Goal: Navigation & Orientation: Find specific page/section

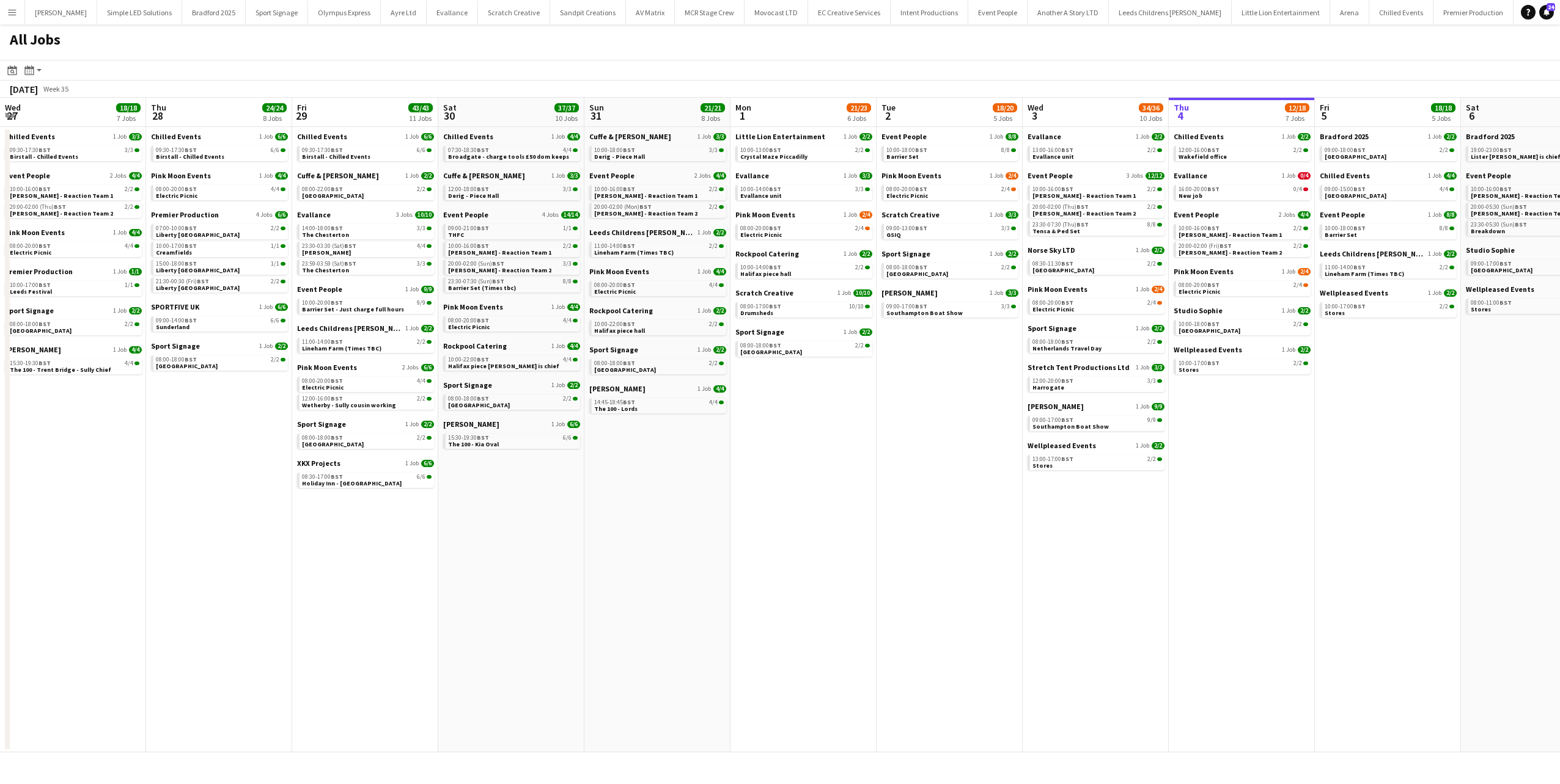
scroll to position [0, 519]
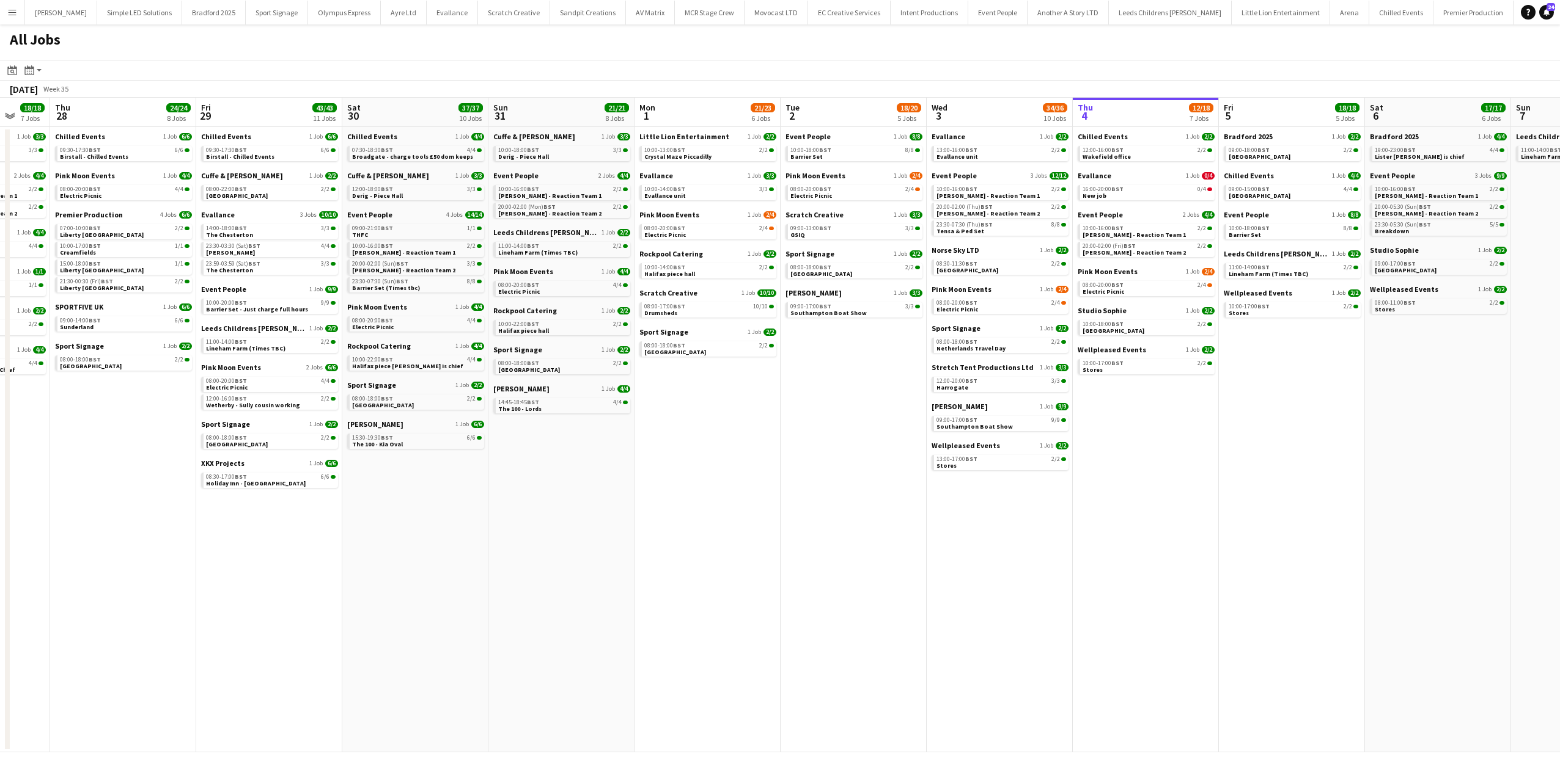
drag, startPoint x: 562, startPoint y: 317, endPoint x: 930, endPoint y: 318, distance: 368.0
click at [930, 318] on app-calendar-viewport "Mon 25 37/37 11 Jobs Tue 26 36/36 11 Jobs Wed 27 18/18 7 Jobs Thu 28 24/24 8 Jo…" at bounding box center [780, 425] width 1560 height 655
click at [240, 402] on span "Wetherby - Sully cousin working" at bounding box center [254, 405] width 94 height 8
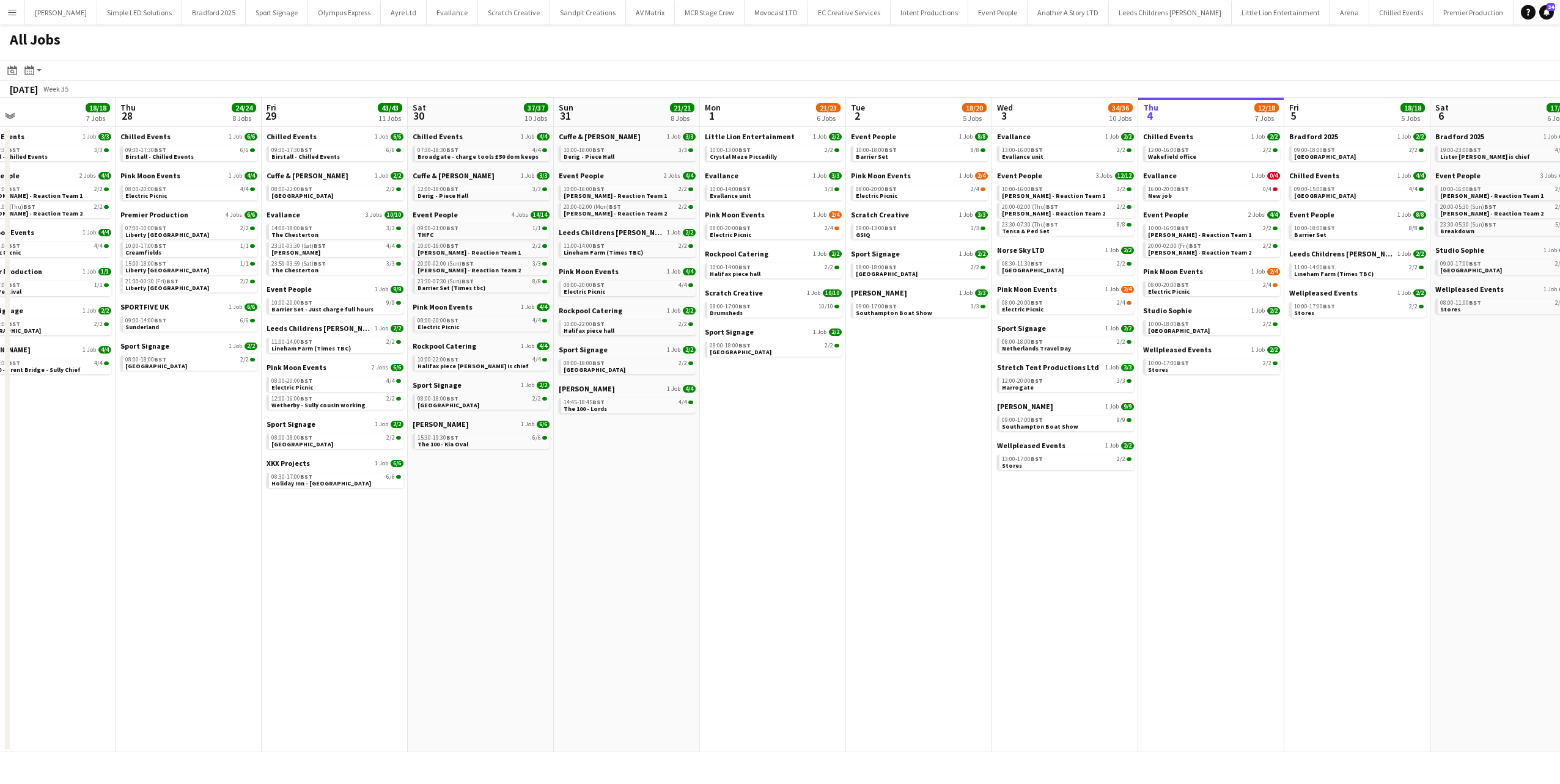
drag, startPoint x: 1209, startPoint y: 444, endPoint x: 981, endPoint y: 464, distance: 228.9
click at [981, 464] on app-calendar-viewport "Mon 25 37/37 11 Jobs Tue 26 36/36 11 Jobs Wed 27 18/18 7 Jobs Thu 28 24/24 8 Jo…" at bounding box center [780, 425] width 1560 height 655
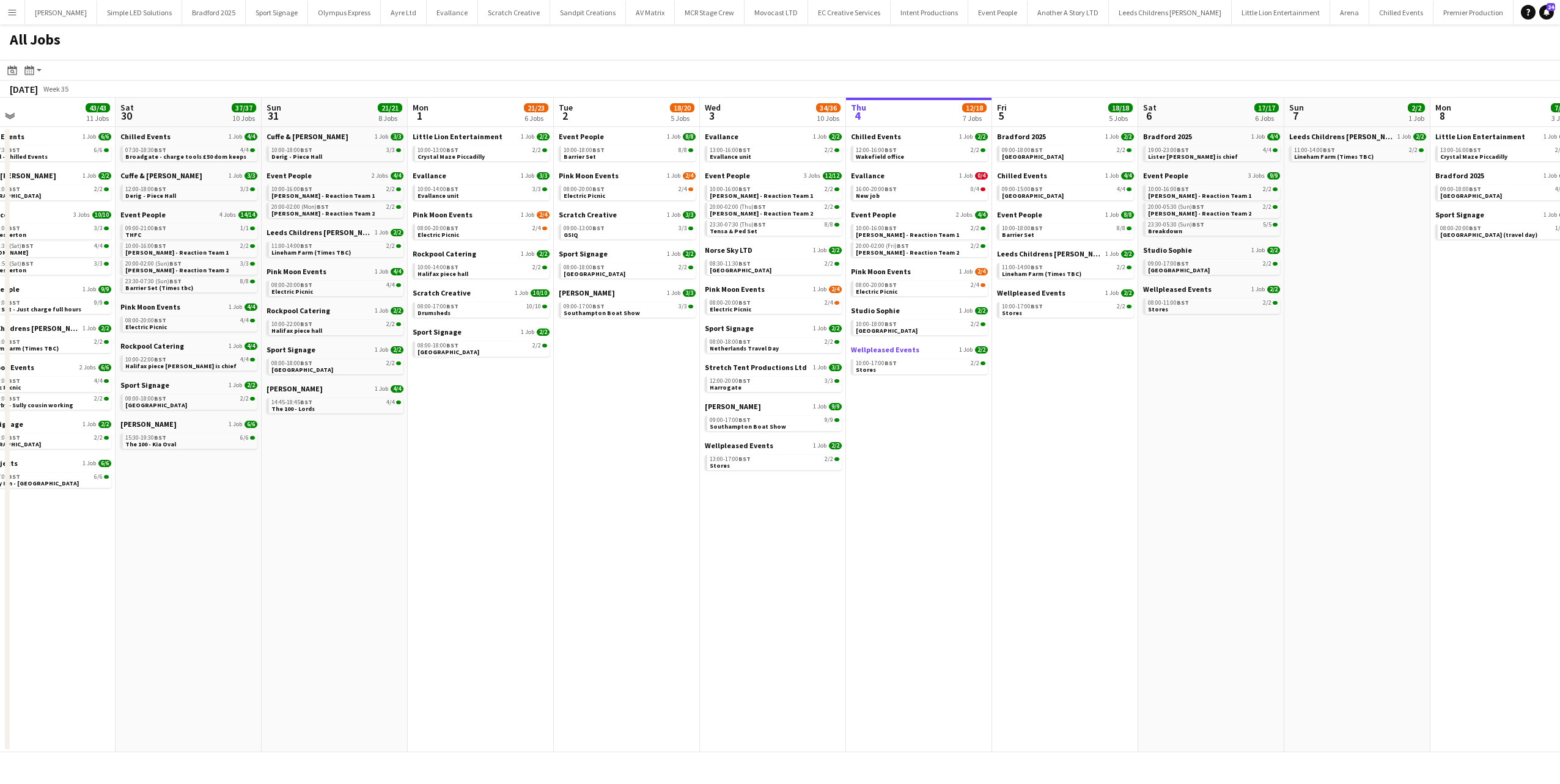
click at [894, 351] on span "Wellpleased Events" at bounding box center [885, 349] width 69 height 9
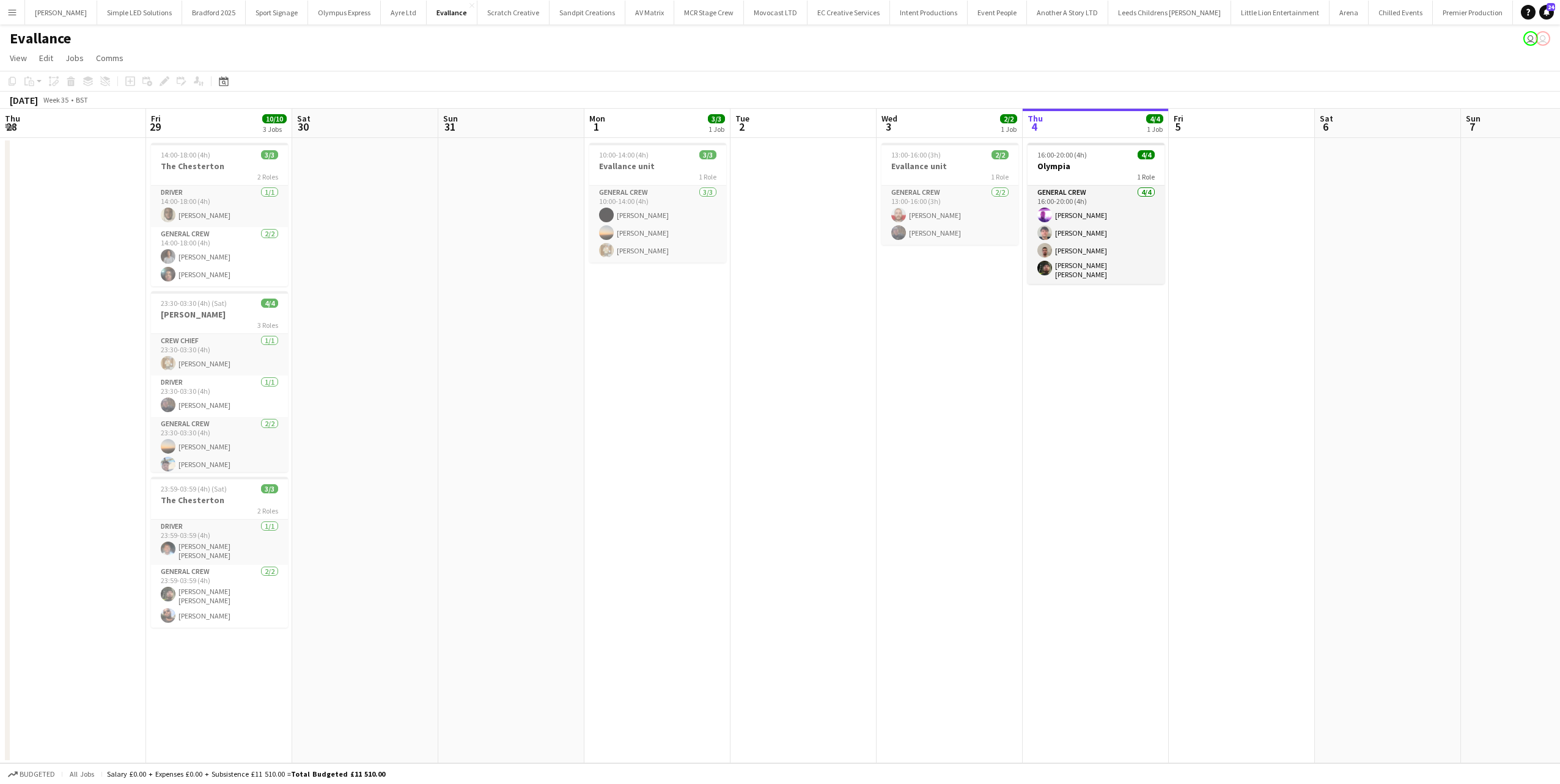
scroll to position [0, 377]
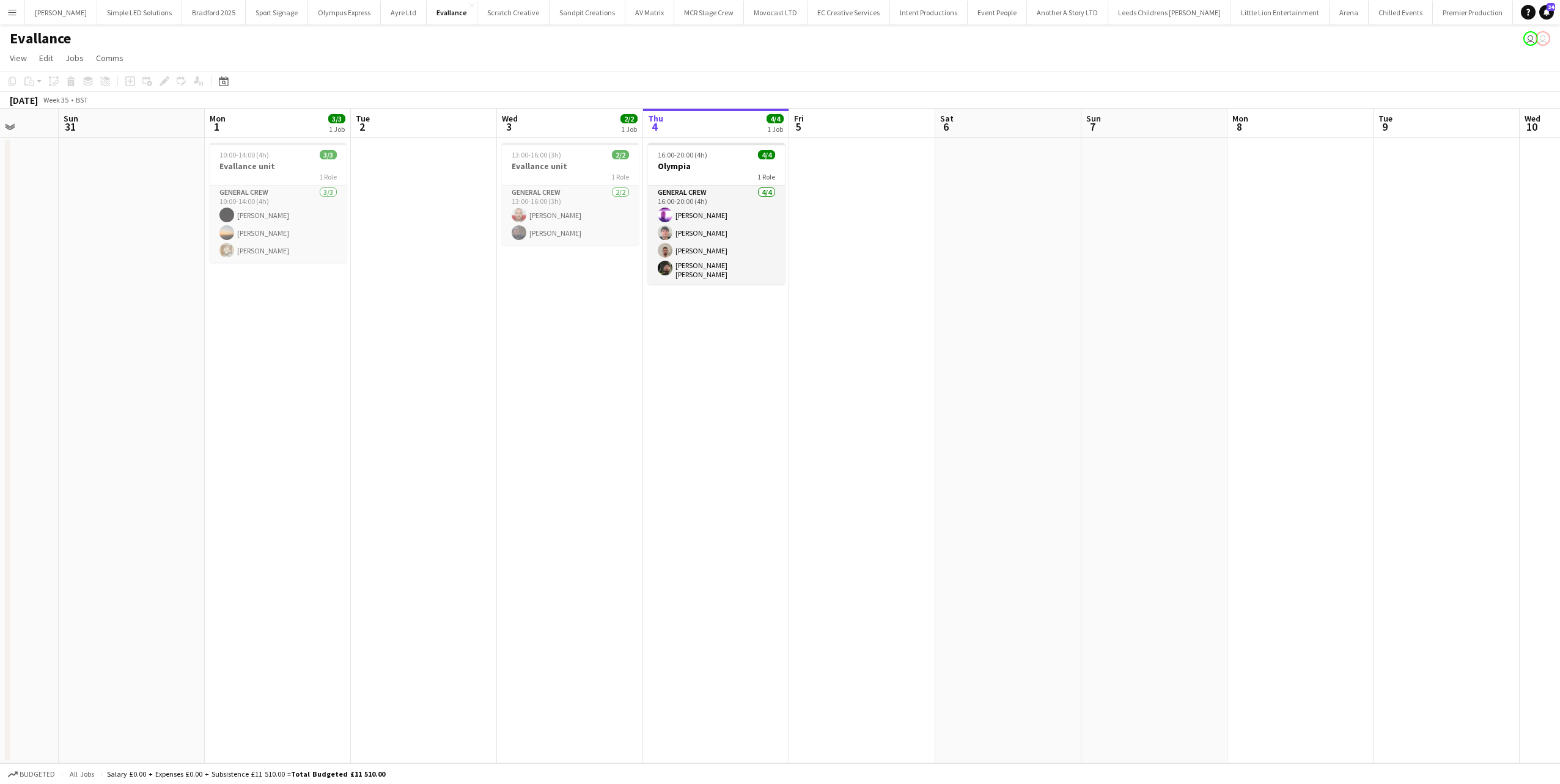
drag, startPoint x: 312, startPoint y: 276, endPoint x: 417, endPoint y: 282, distance: 105.2
click at [416, 282] on app-calendar-viewport "Thu 28 Fri 29 10/10 3 Jobs Sat 30 Sun 31 Mon 1 3/3 1 Job Tue 2 Wed 3 2/2 1 Job …" at bounding box center [780, 436] width 1560 height 655
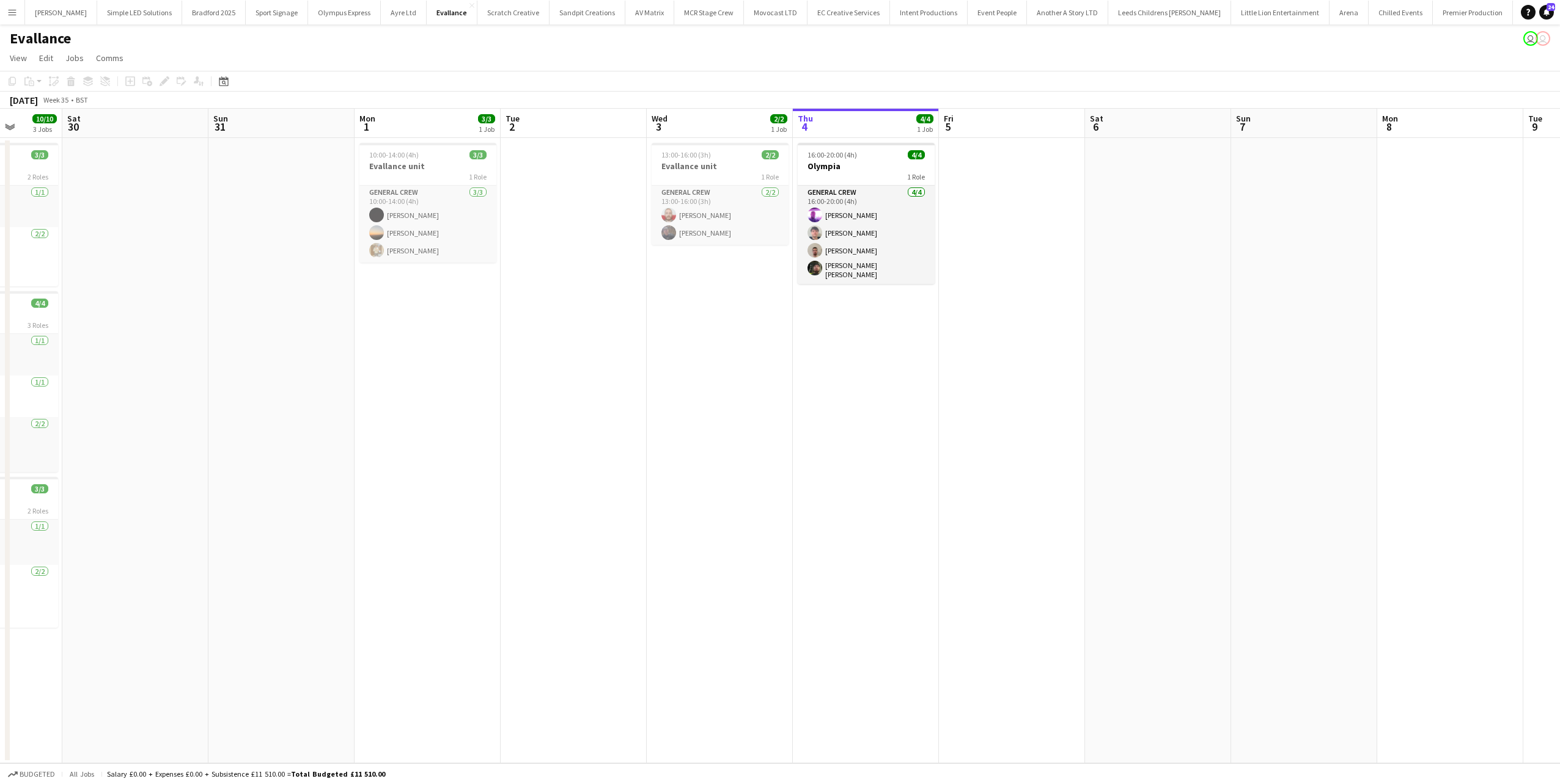
scroll to position [0, 282]
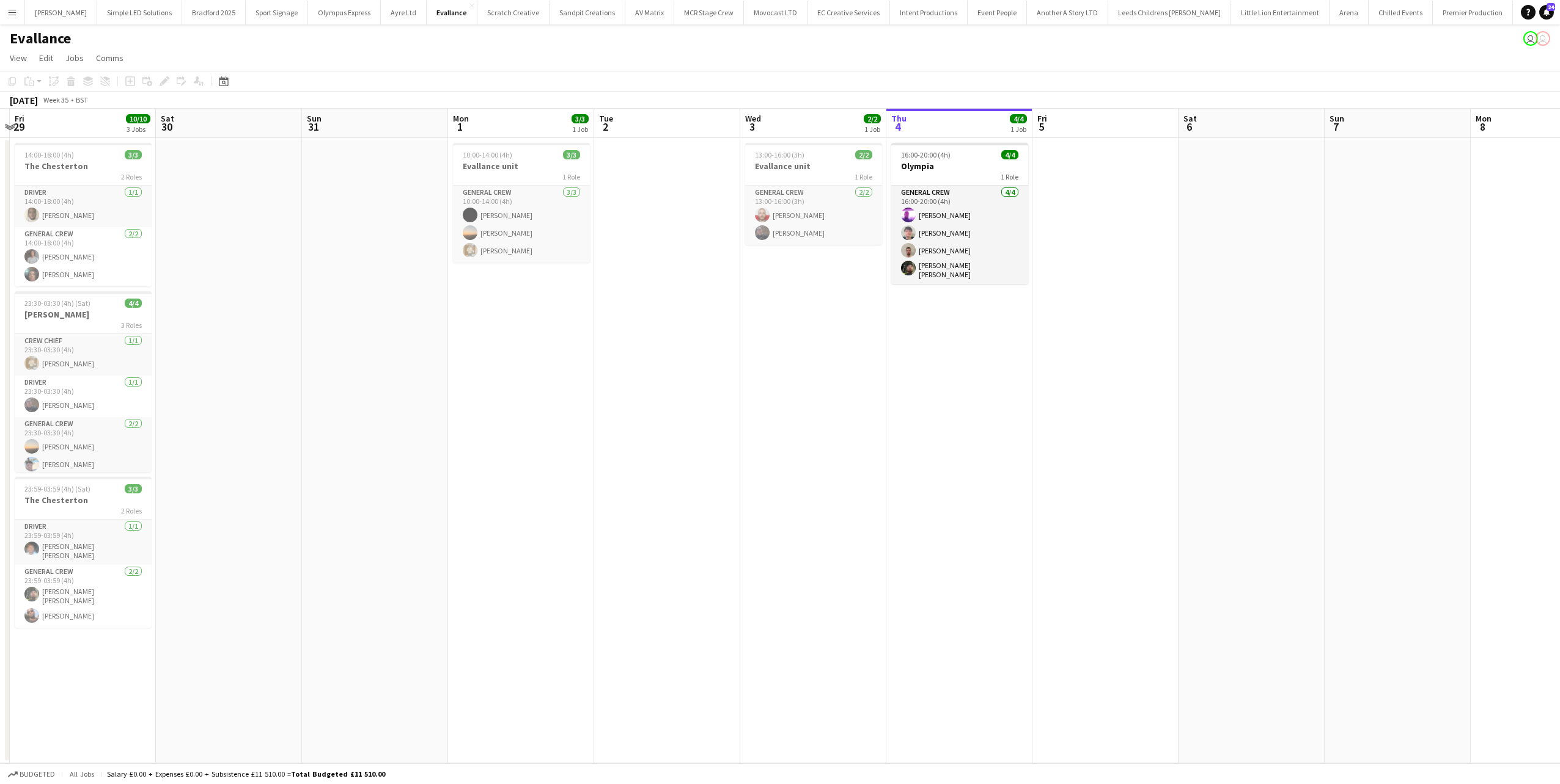
click at [935, 458] on app-calendar-viewport "Wed 27 Thu 28 Fri 29 10/10 3 Jobs Sat 30 Sun 31 Mon 1 3/3 1 Job Tue 2 Wed 3 2/2…" at bounding box center [780, 436] width 1560 height 655
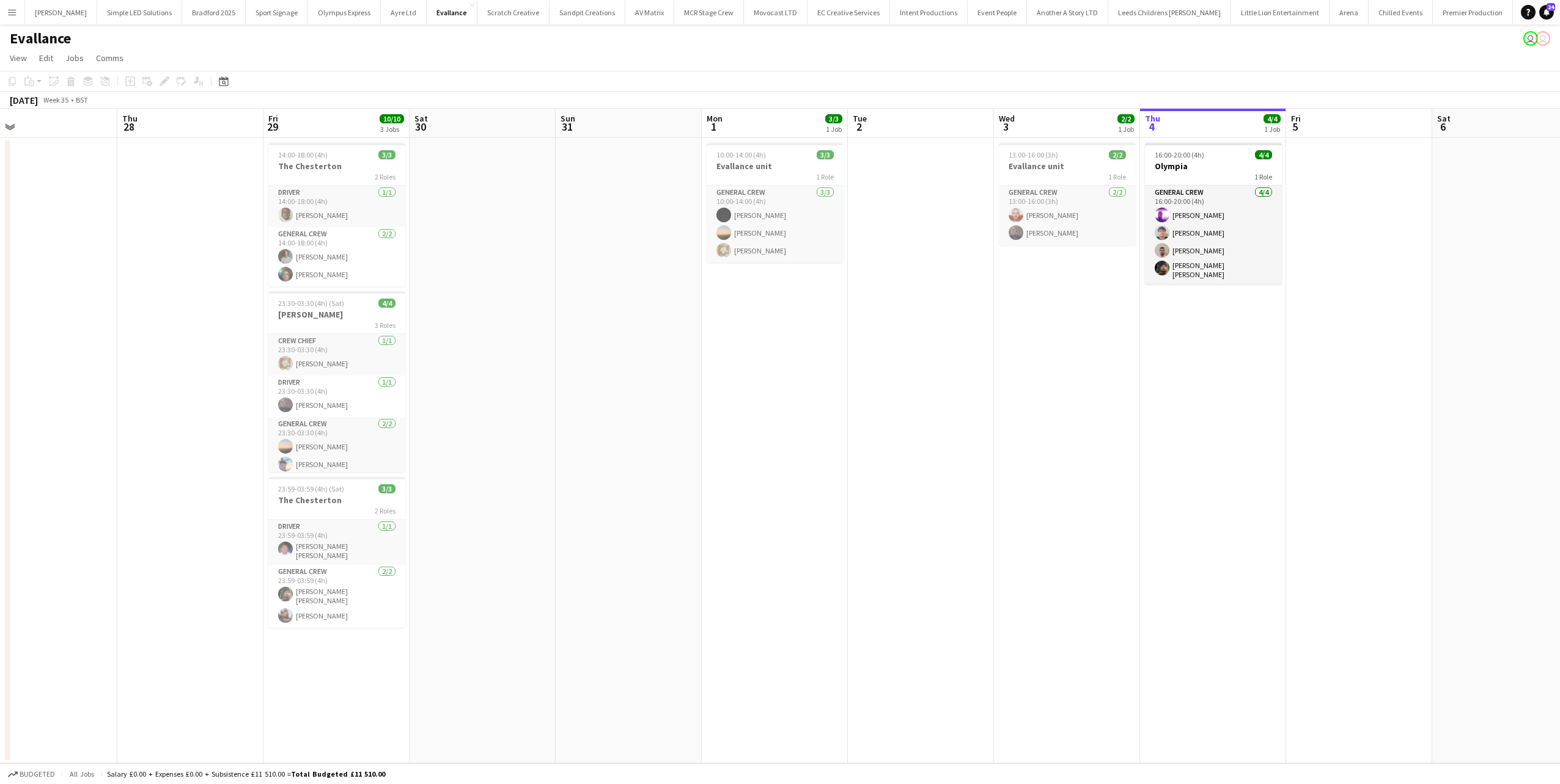
scroll to position [0, 366]
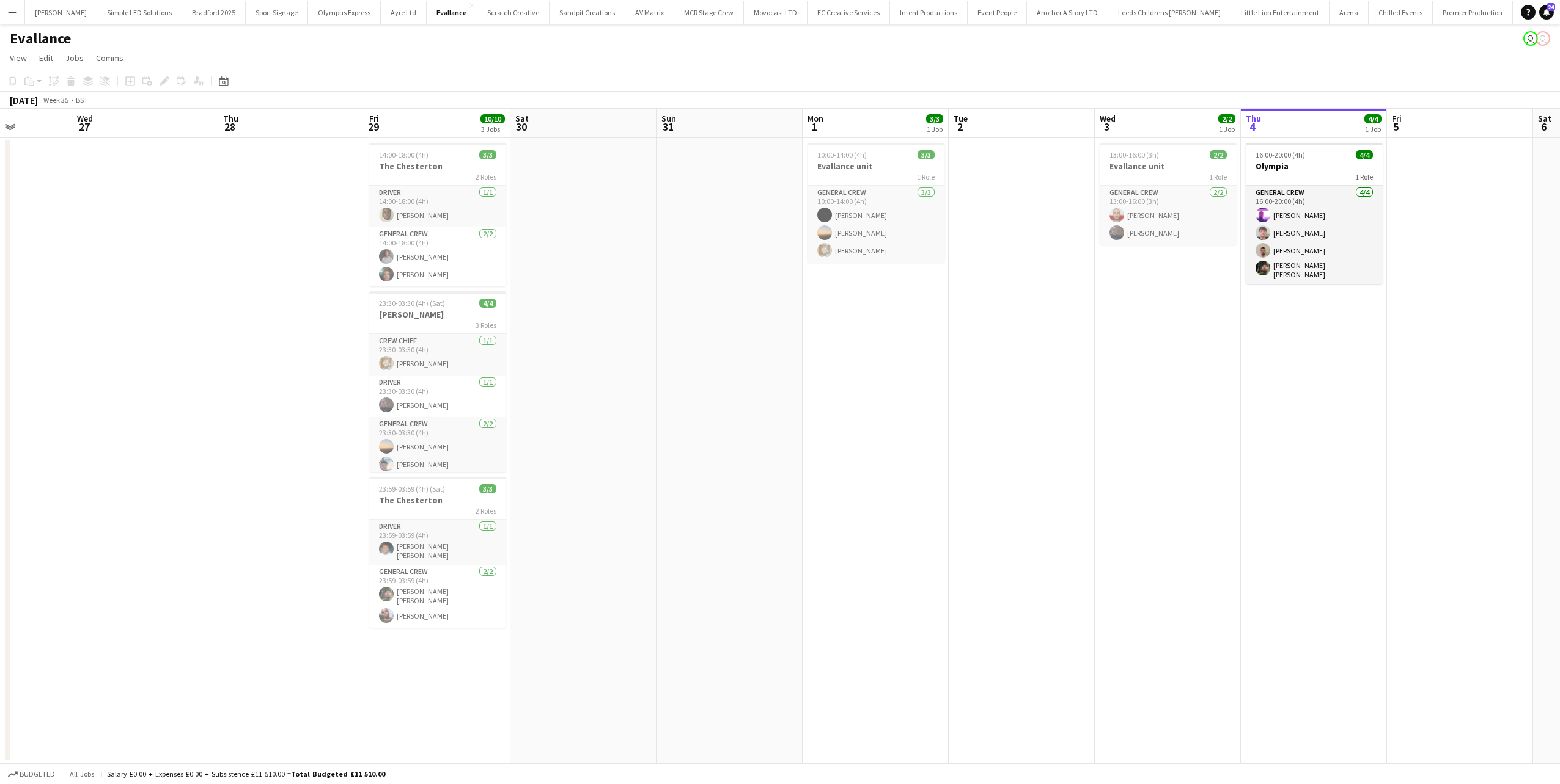
drag, startPoint x: 831, startPoint y: 318, endPoint x: 1032, endPoint y: 319, distance: 201.0
click at [1032, 319] on app-calendar-viewport "Sun 24 2/2 1 Job Mon 25 2/2 1 Job Tue 26 Wed 27 Thu 28 Fri 29 10/10 3 Jobs Sat …" at bounding box center [780, 436] width 1560 height 655
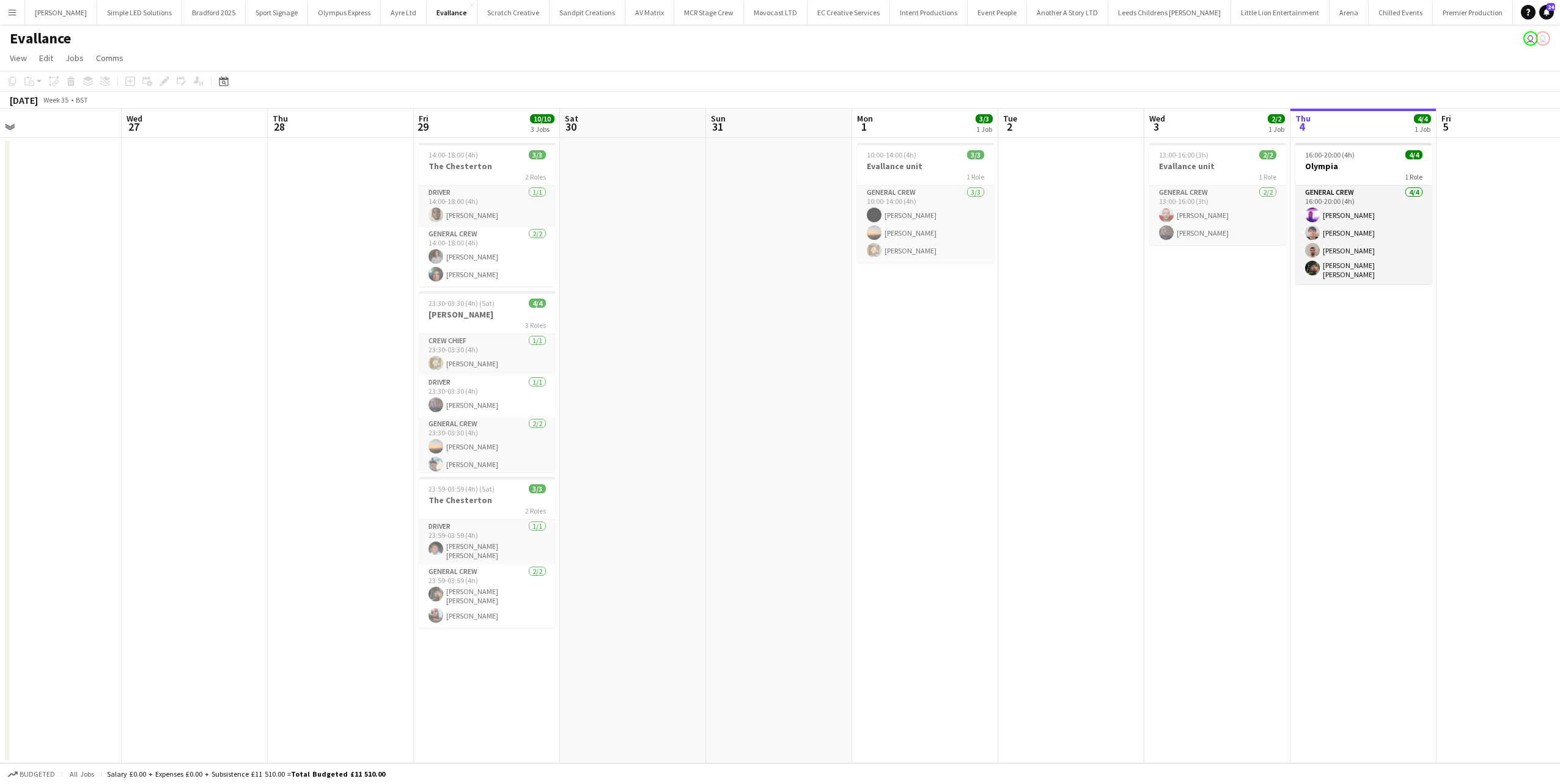
scroll to position [0, 313]
drag, startPoint x: 1027, startPoint y: 335, endPoint x: 1059, endPoint y: 335, distance: 32.0
click at [1059, 335] on app-calendar-viewport "Sun 24 2/2 1 Job Mon 25 2/2 1 Job Tue 26 Wed 27 Thu 28 Fri 29 10/10 3 Jobs Sat …" at bounding box center [780, 436] width 1560 height 655
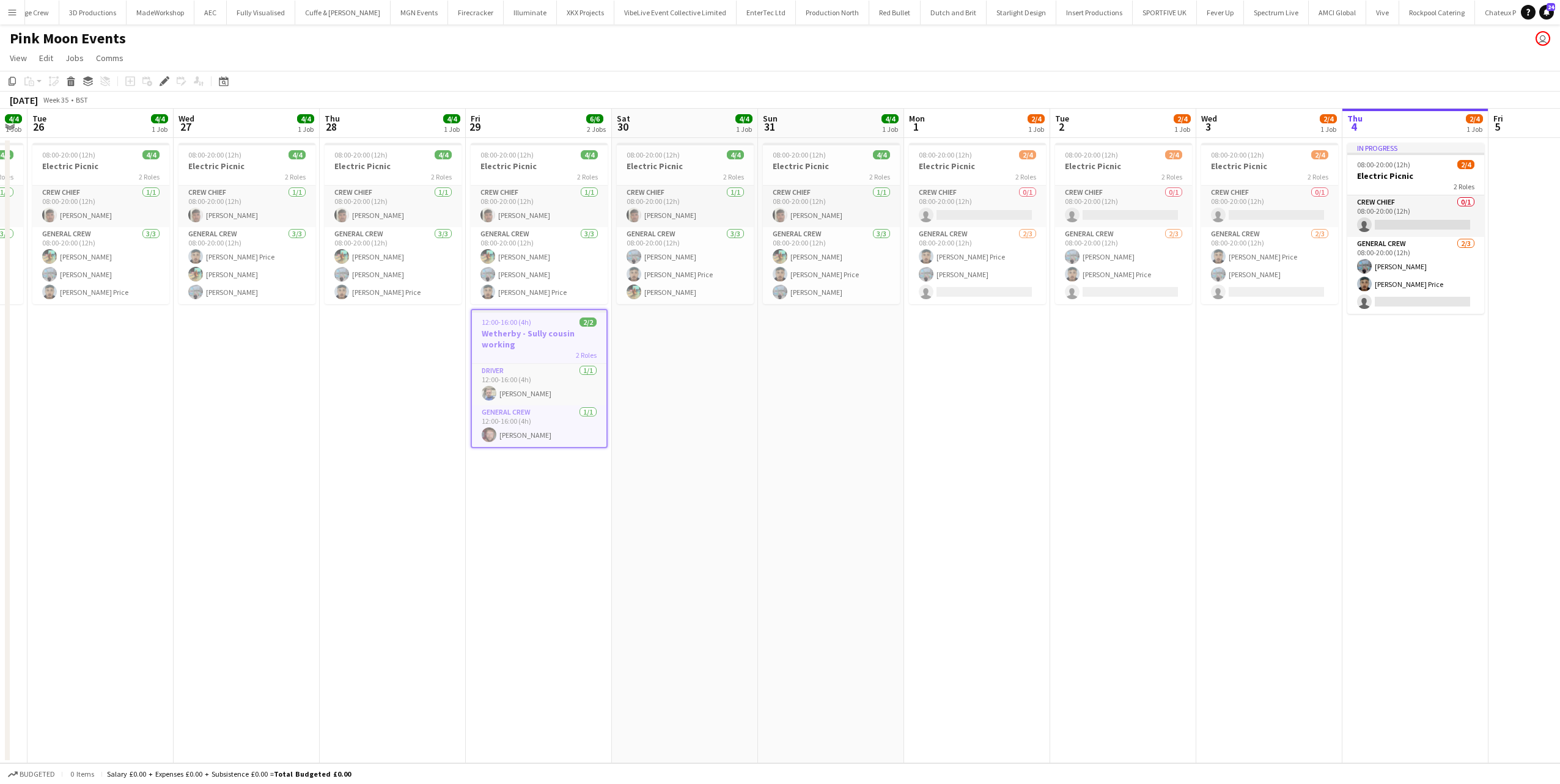
scroll to position [0, 411]
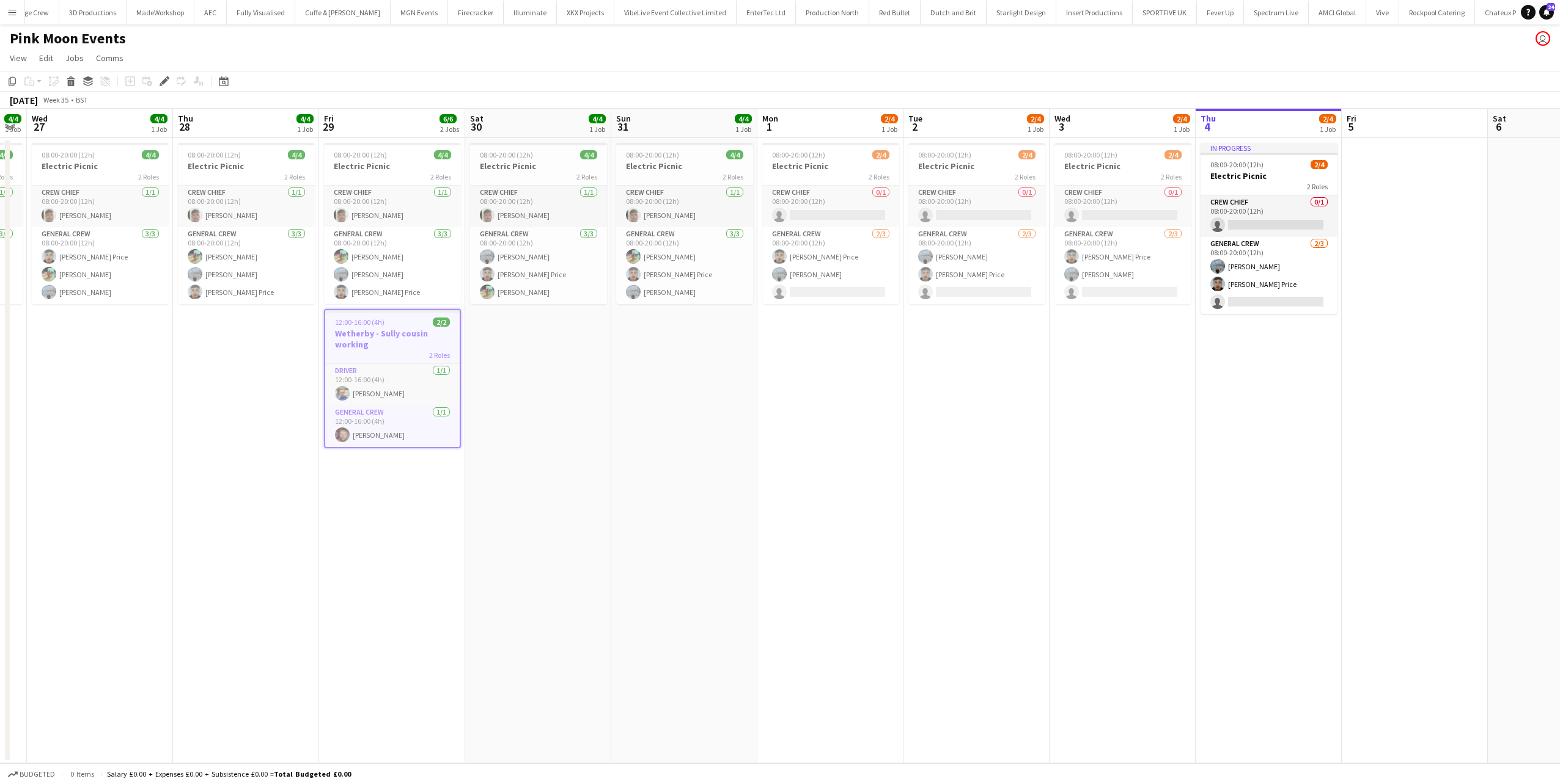
drag, startPoint x: 580, startPoint y: 412, endPoint x: 298, endPoint y: 418, distance: 282.1
click at [298, 418] on app-calendar-viewport "Sun 24 4/4 1 Job Mon 25 4/4 1 Job Tue 26 4/4 1 Job Wed 27 4/4 1 Job Thu 28 4/4 …" at bounding box center [780, 436] width 1560 height 655
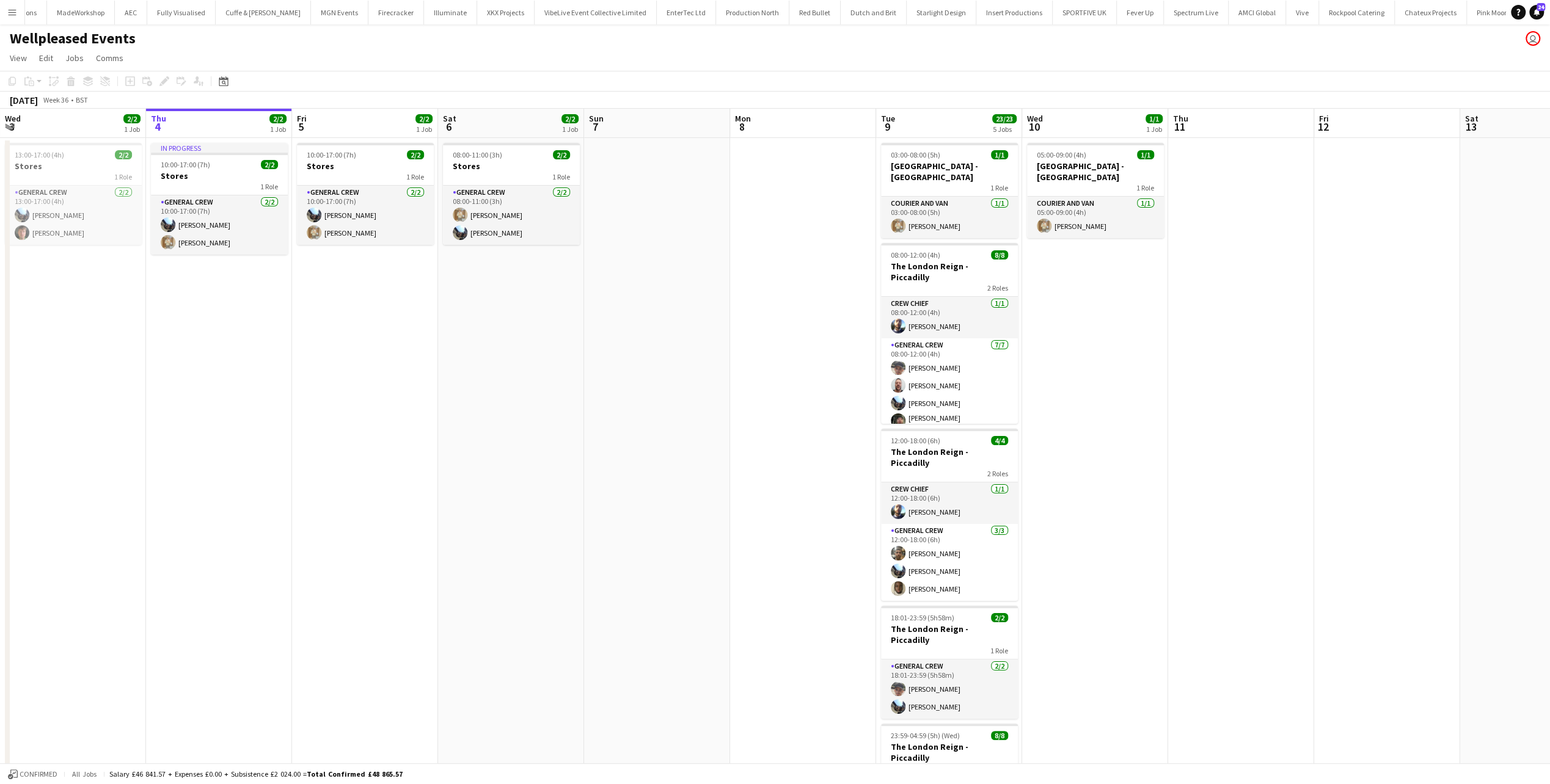
click at [13, 13] on app-icon "Menu" at bounding box center [12, 12] width 10 height 10
click at [153, 38] on link "Boards" at bounding box center [184, 42] width 122 height 24
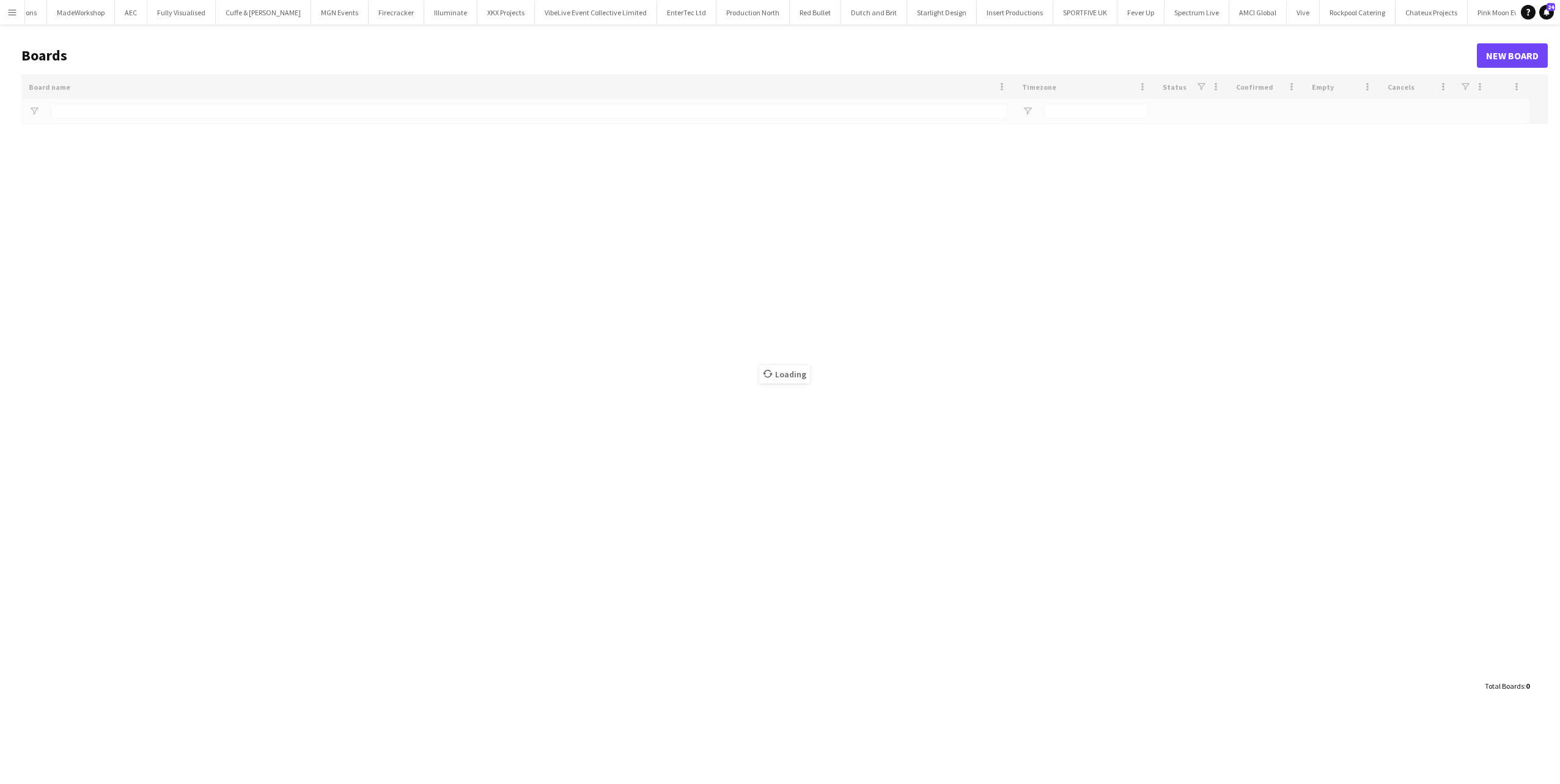
scroll to position [0, 1995]
type input "*********"
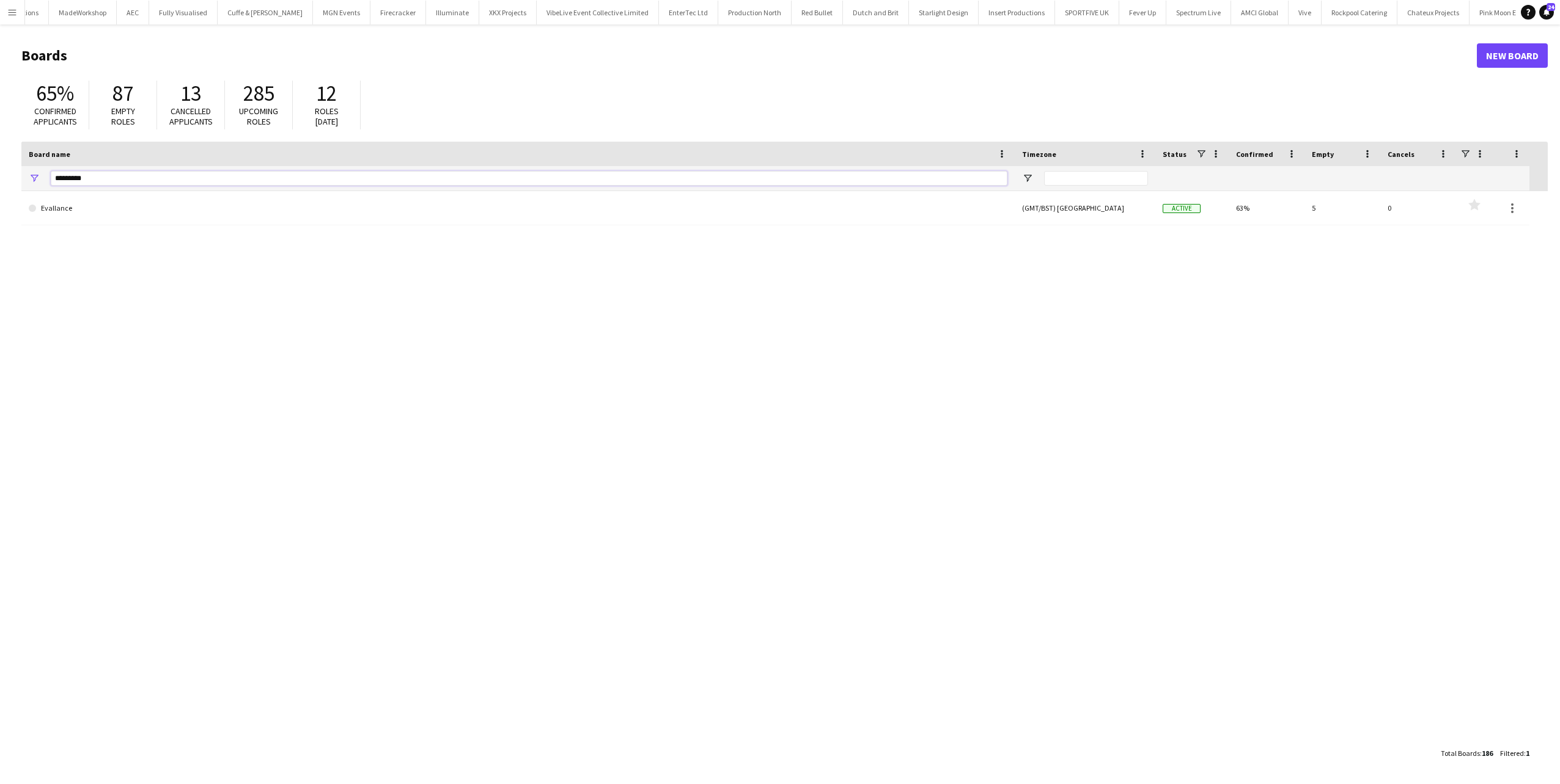
click at [16, 193] on main "Boards New Board 65% Confirmed applicants 87 Empty roles 13 Cancelled applicant…" at bounding box center [780, 404] width 1560 height 760
click at [11, 10] on app-icon "Menu" at bounding box center [12, 12] width 10 height 10
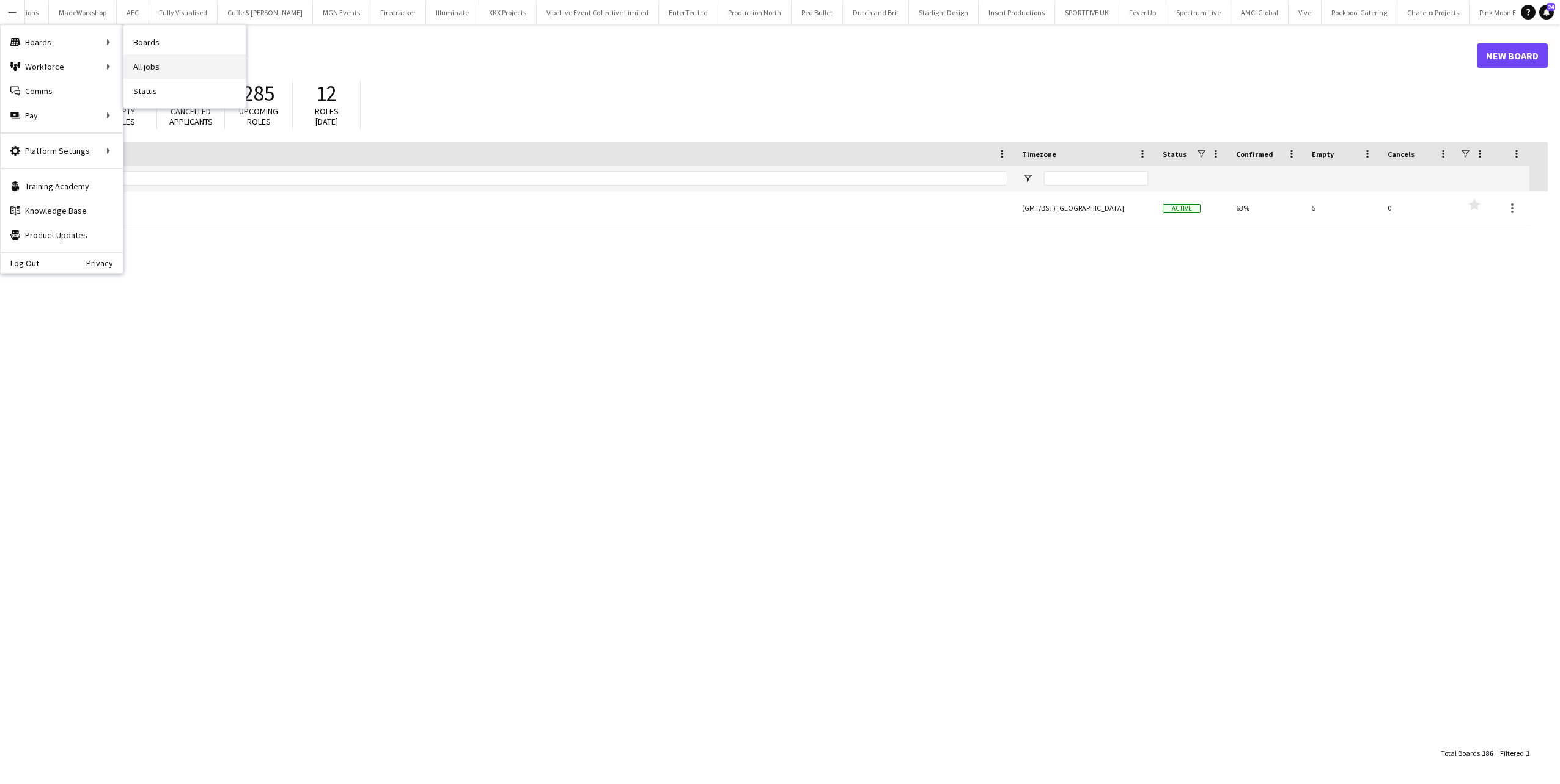
click at [167, 66] on link "All jobs" at bounding box center [184, 67] width 122 height 24
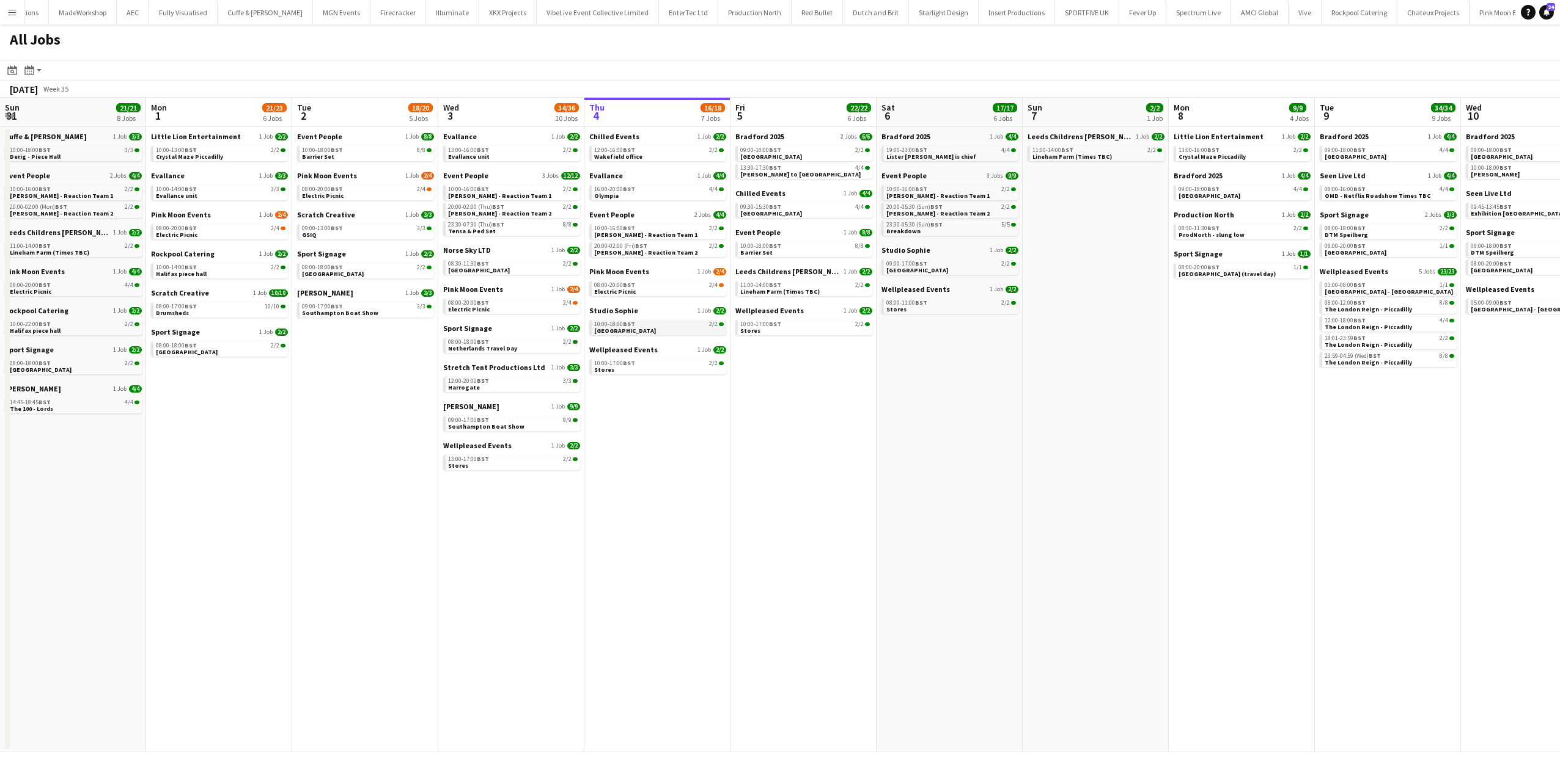
drag, startPoint x: 298, startPoint y: 317, endPoint x: 667, endPoint y: 320, distance: 369.0
click at [710, 317] on app-calendar-viewport "Fri 29 43/43 11 Jobs Sat 30 37/37 10 Jobs Sun 31 21/21 8 Jobs Mon 1 21/23 6 Job…" at bounding box center [780, 425] width 1560 height 655
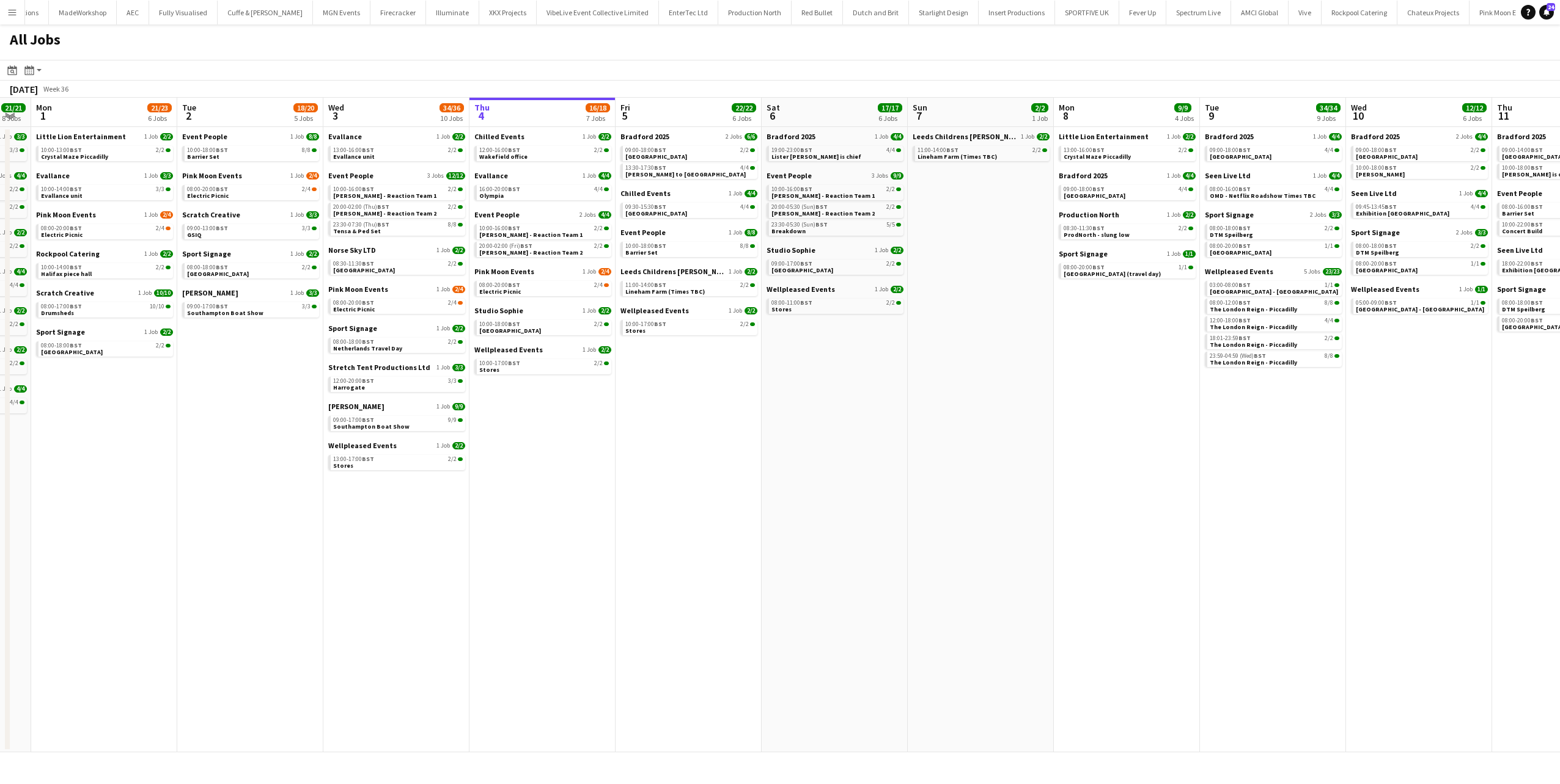
click at [797, 312] on app-all-jobs "All Jobs Date picker SEP 2025 SEP 2025 Monday M Tuesday T Wednesday W Thursday …" at bounding box center [780, 388] width 1560 height 728
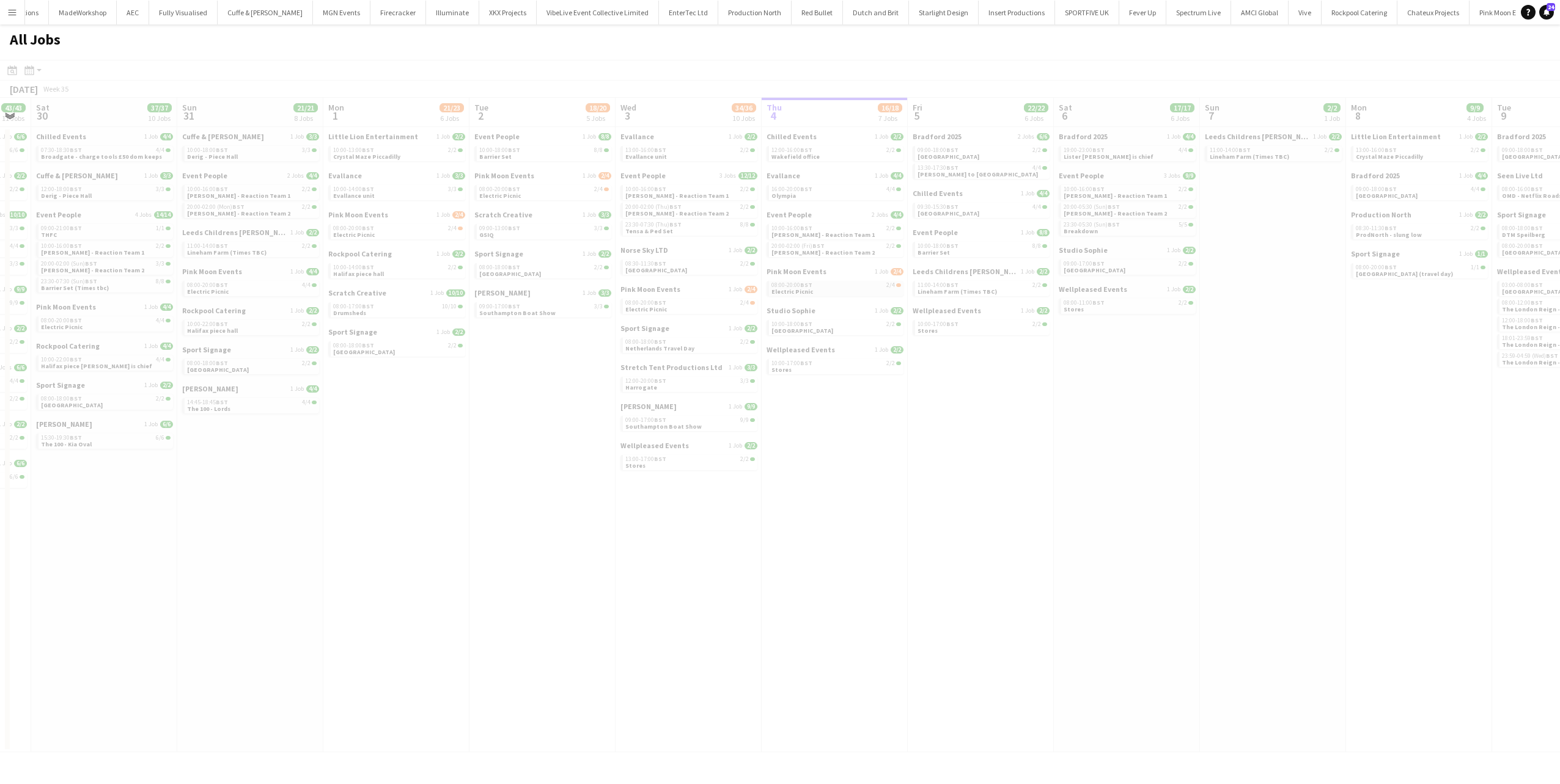
drag, startPoint x: 770, startPoint y: 284, endPoint x: 840, endPoint y: 283, distance: 70.0
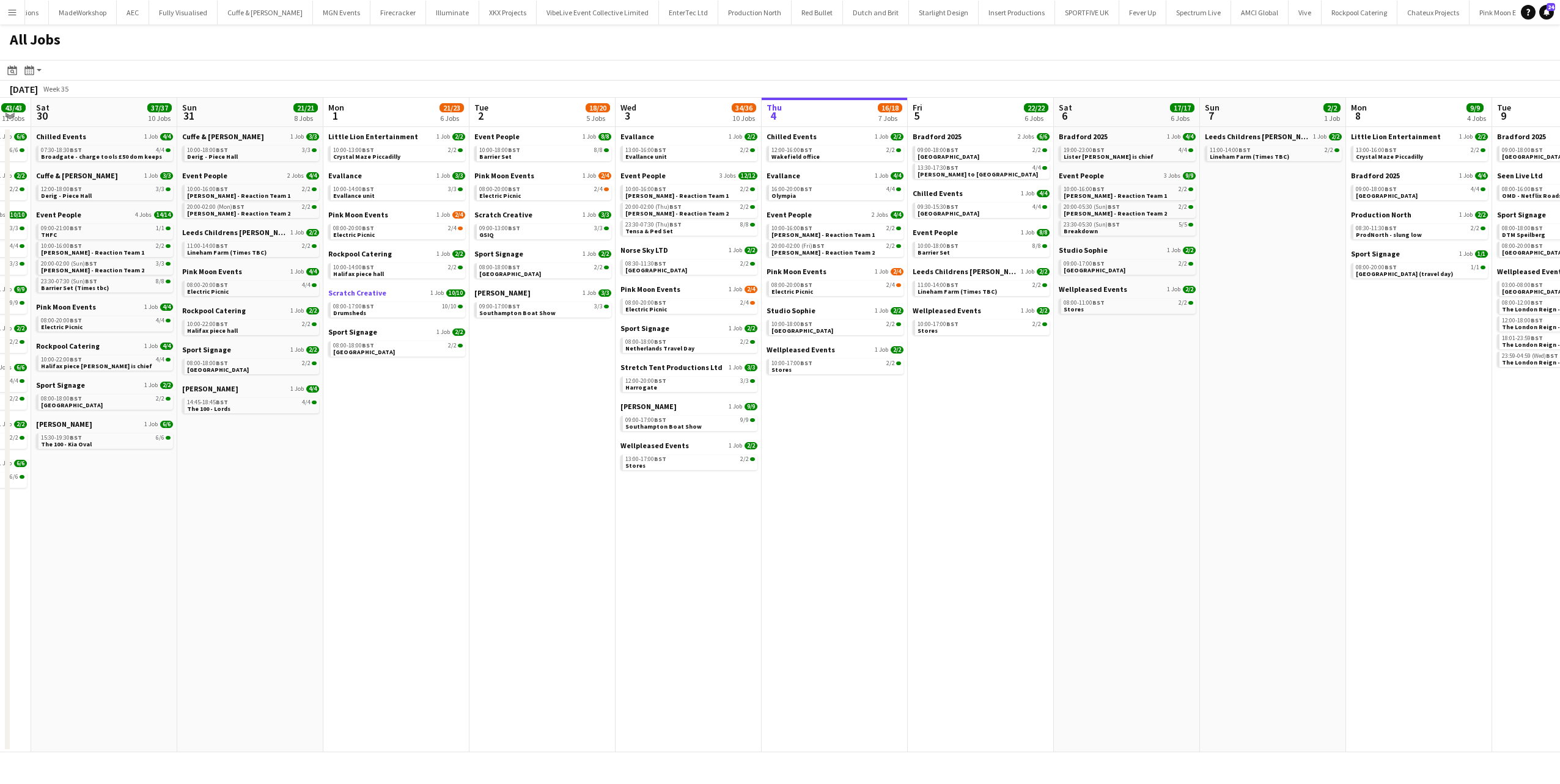
drag, startPoint x: 567, startPoint y: 285, endPoint x: 651, endPoint y: 293, distance: 84.4
click at [857, 282] on app-calendar-viewport "Wed 27 18/18 7 Jobs Thu 28 24/24 8 Jobs Fri 29 43/43 11 Jobs Sat 30 37/37 10 Jo…" at bounding box center [780, 425] width 1560 height 655
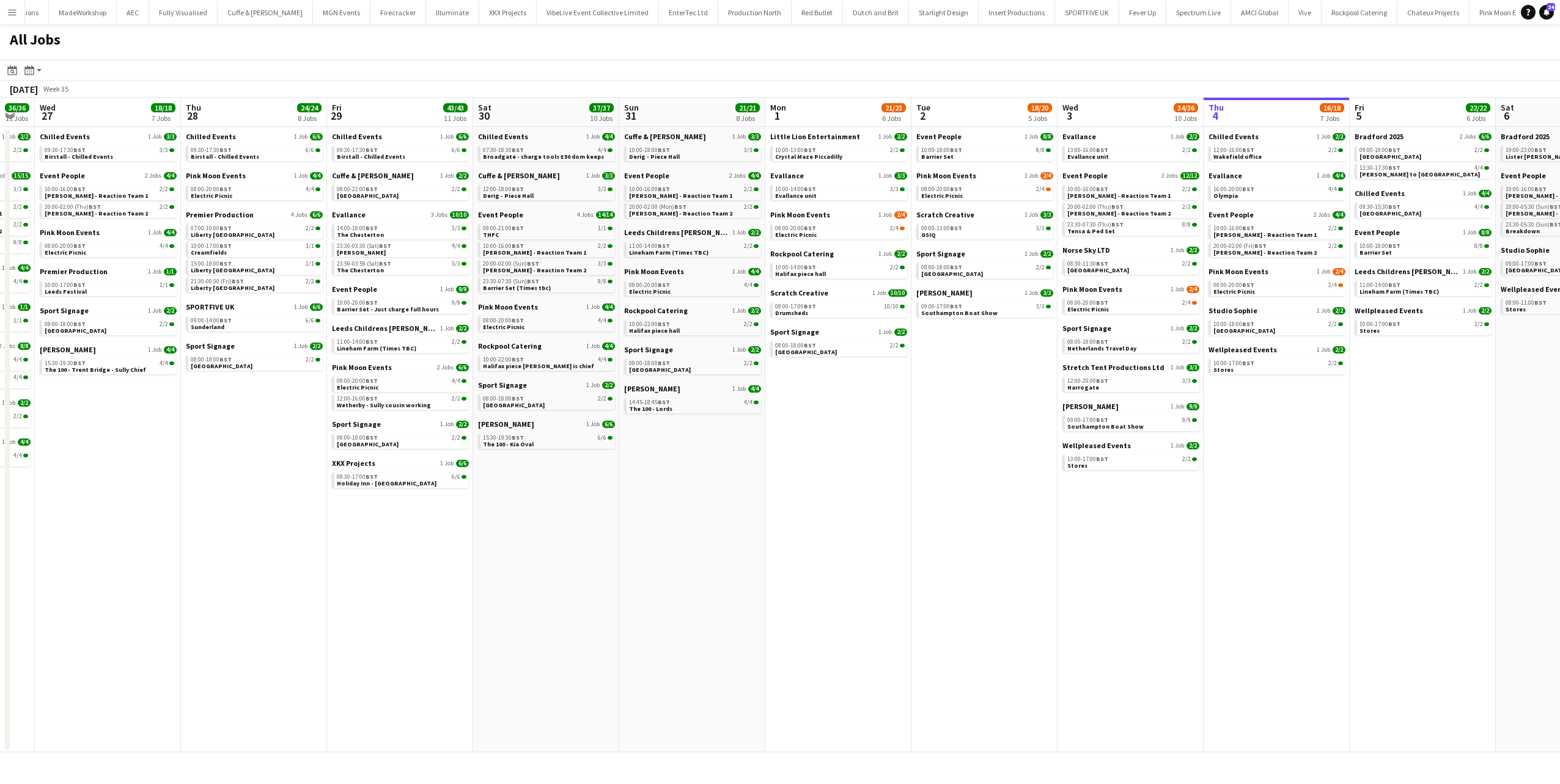
drag, startPoint x: 544, startPoint y: 287, endPoint x: 639, endPoint y: 287, distance: 95.0
click at [642, 287] on app-calendar-viewport "Mon 25 37/37 11 Jobs Tue 26 36/36 11 Jobs Wed 27 18/18 7 Jobs Thu 28 24/24 8 Jo…" at bounding box center [780, 425] width 1560 height 655
click at [371, 229] on span "BST" at bounding box center [370, 228] width 12 height 8
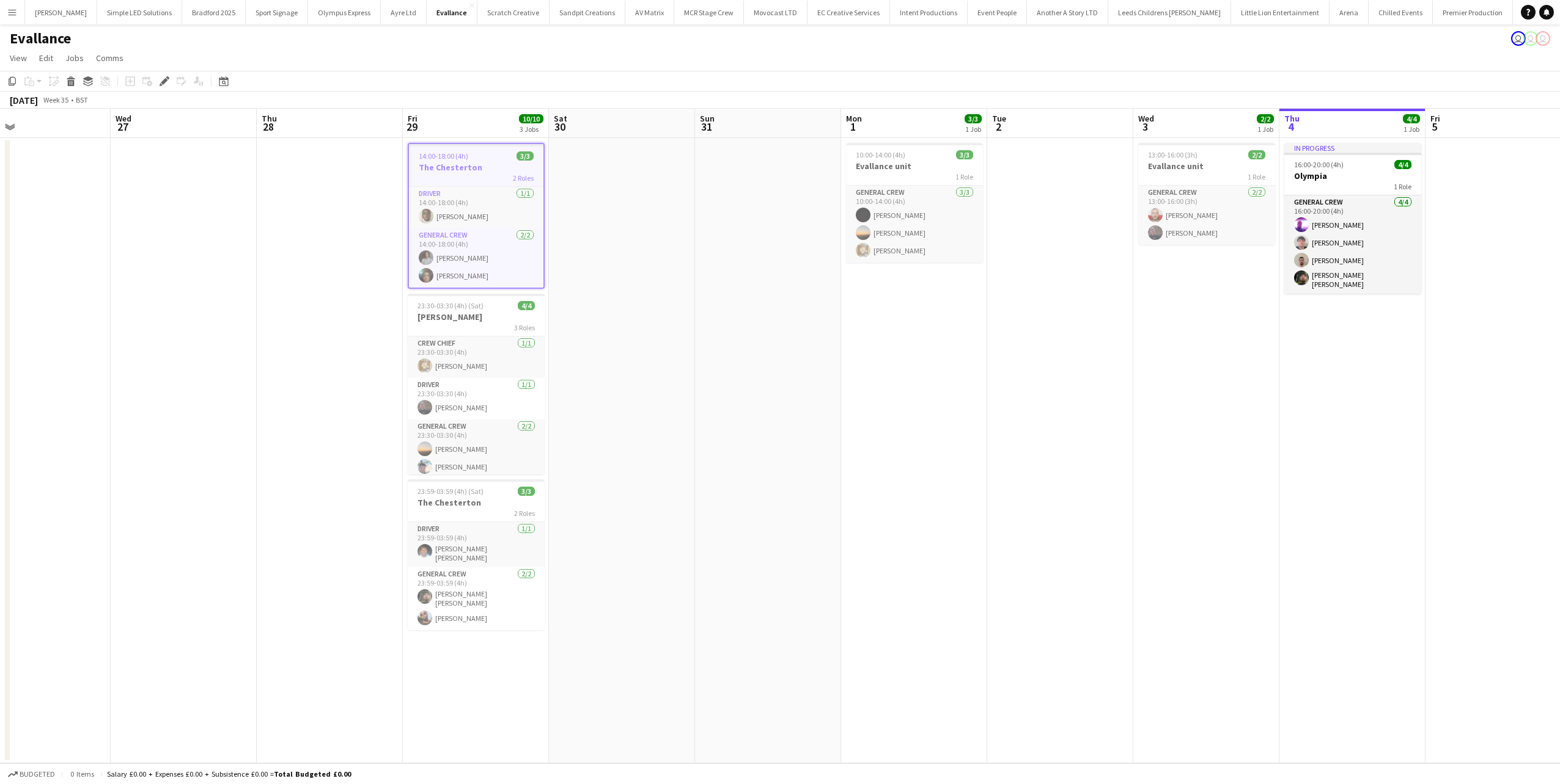
scroll to position [0, 482]
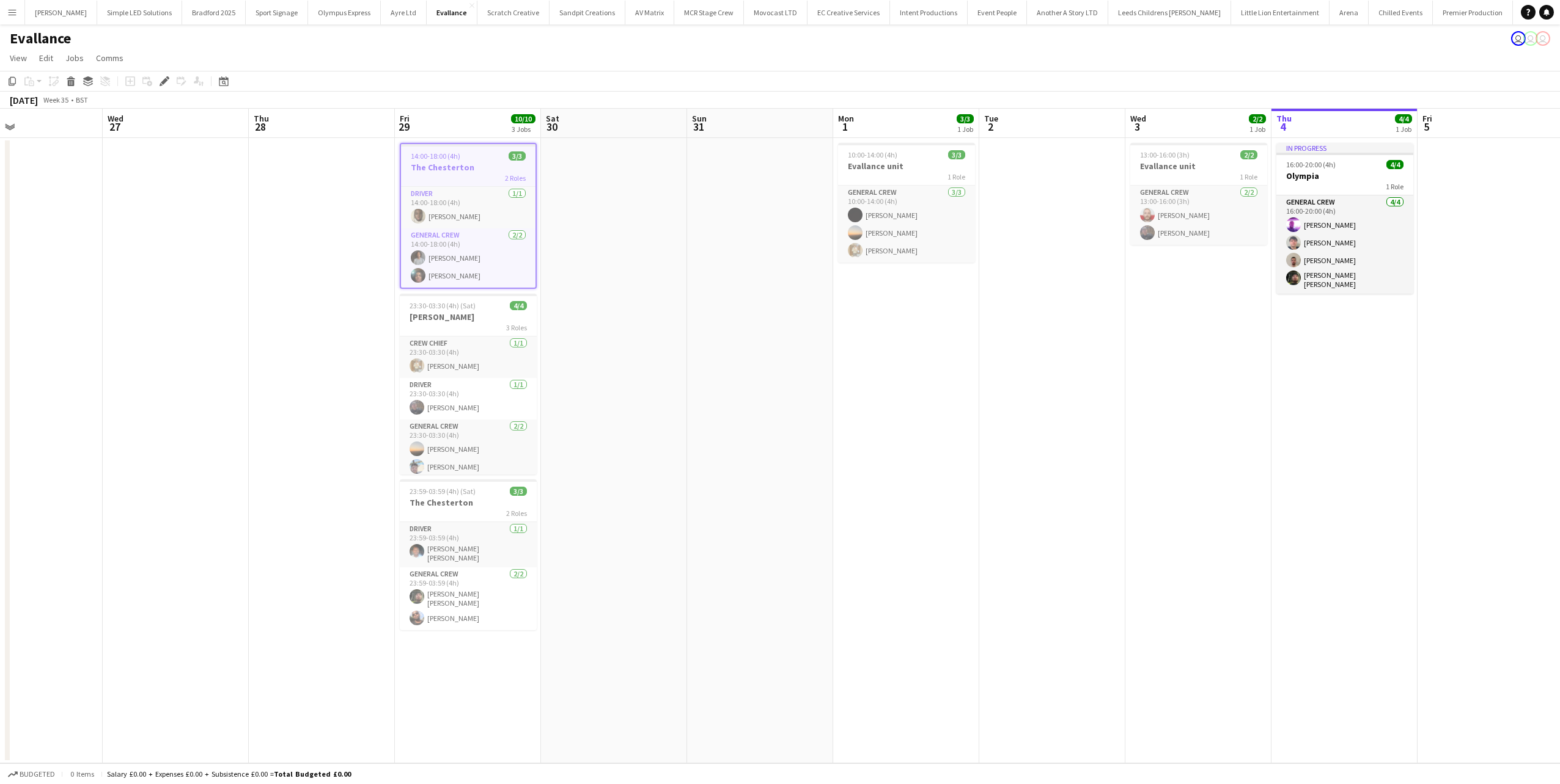
drag, startPoint x: 496, startPoint y: 371, endPoint x: 289, endPoint y: 385, distance: 207.5
click at [289, 385] on app-calendar-viewport "Sat 23 Sun 24 2/2 1 Job Mon 25 2/2 1 Job Tue 26 Wed 27 Thu 28 Fri 29 10/10 3 Jo…" at bounding box center [780, 436] width 1560 height 655
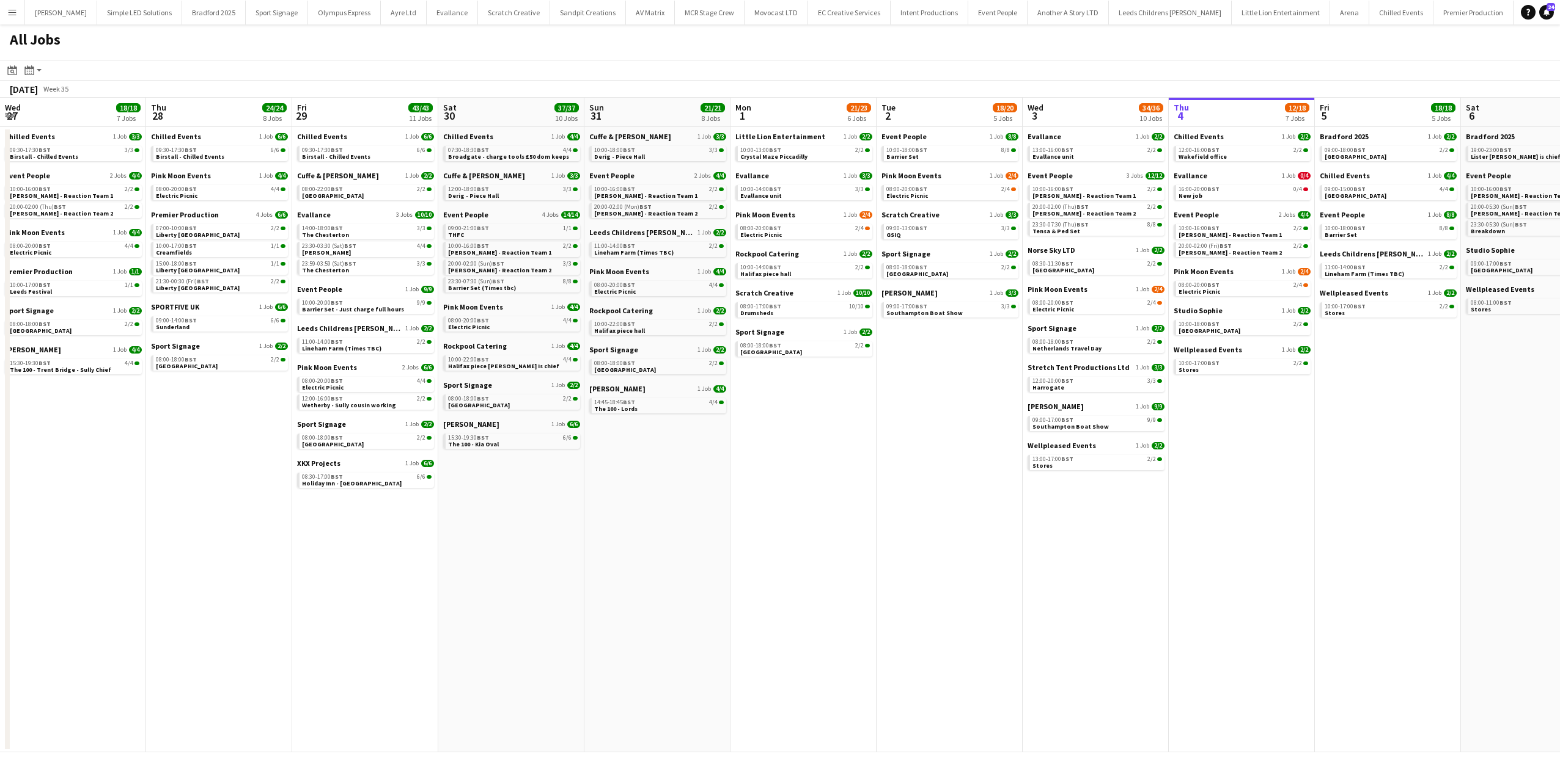
scroll to position [0, 322]
click at [1297, 251] on app-all-jobs "All Jobs Date picker [DATE] [DATE] [DATE] M [DATE] T [DATE] W [DATE] T [DATE] F…" at bounding box center [780, 388] width 1560 height 728
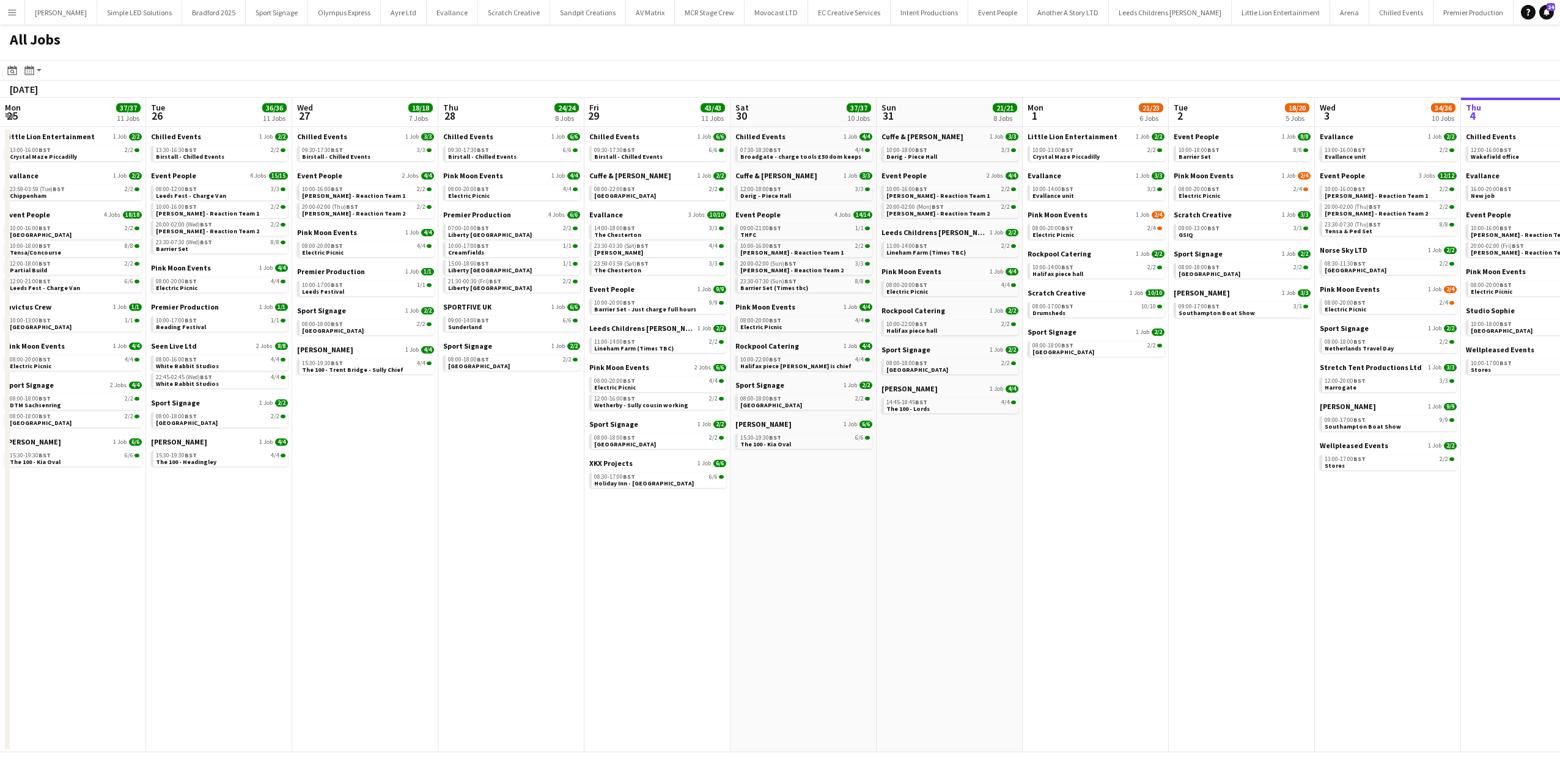
click at [1010, 293] on app-all-jobs "All Jobs Date picker SEP 2025 SEP 2025 Monday M Tuesday T Wednesday W Thursday …" at bounding box center [780, 388] width 1560 height 728
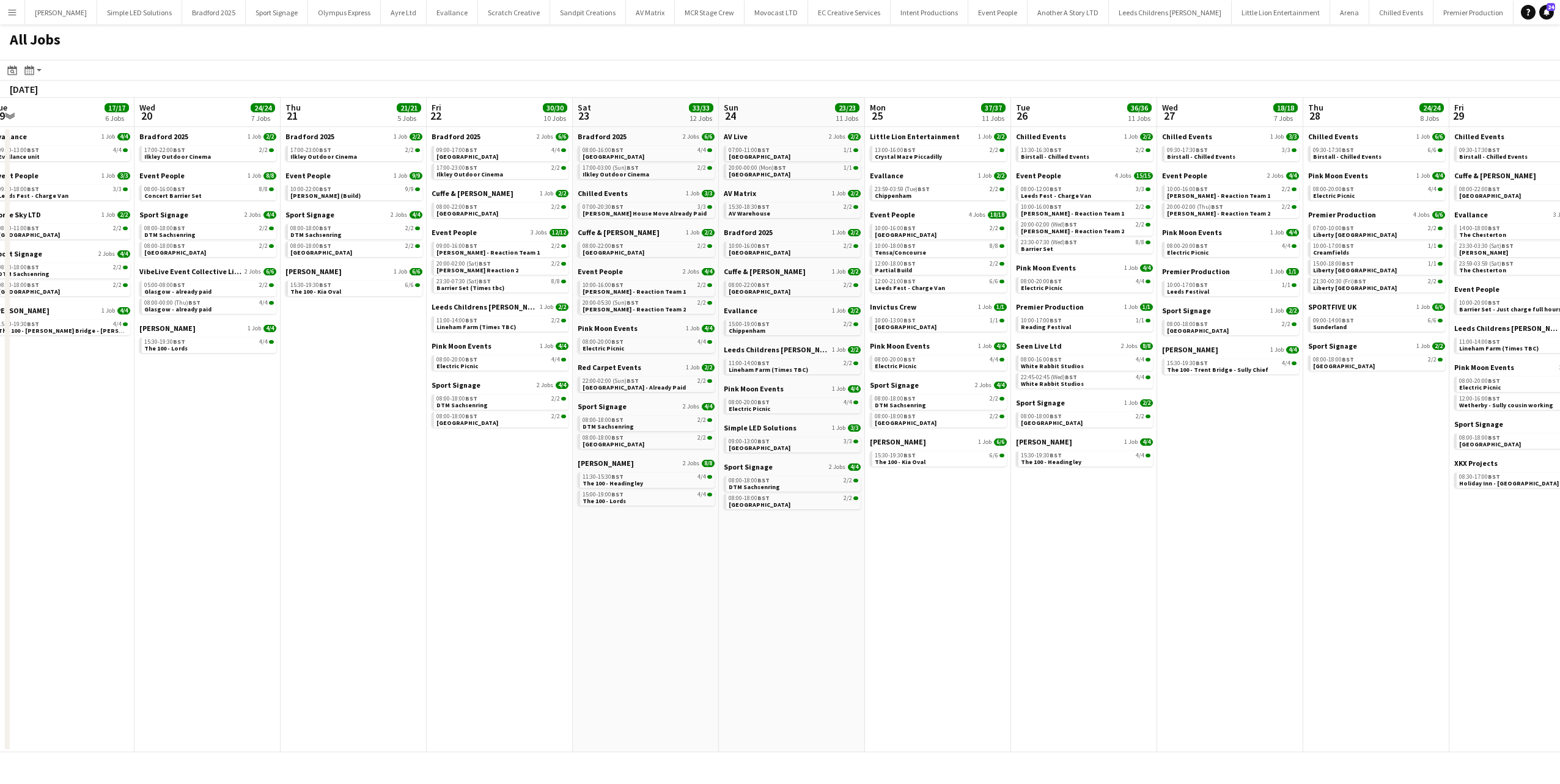
click at [1137, 298] on app-all-jobs "All Jobs Date picker SEP 2025 SEP 2025 Monday M Tuesday T Wednesday W Thursday …" at bounding box center [780, 388] width 1560 height 728
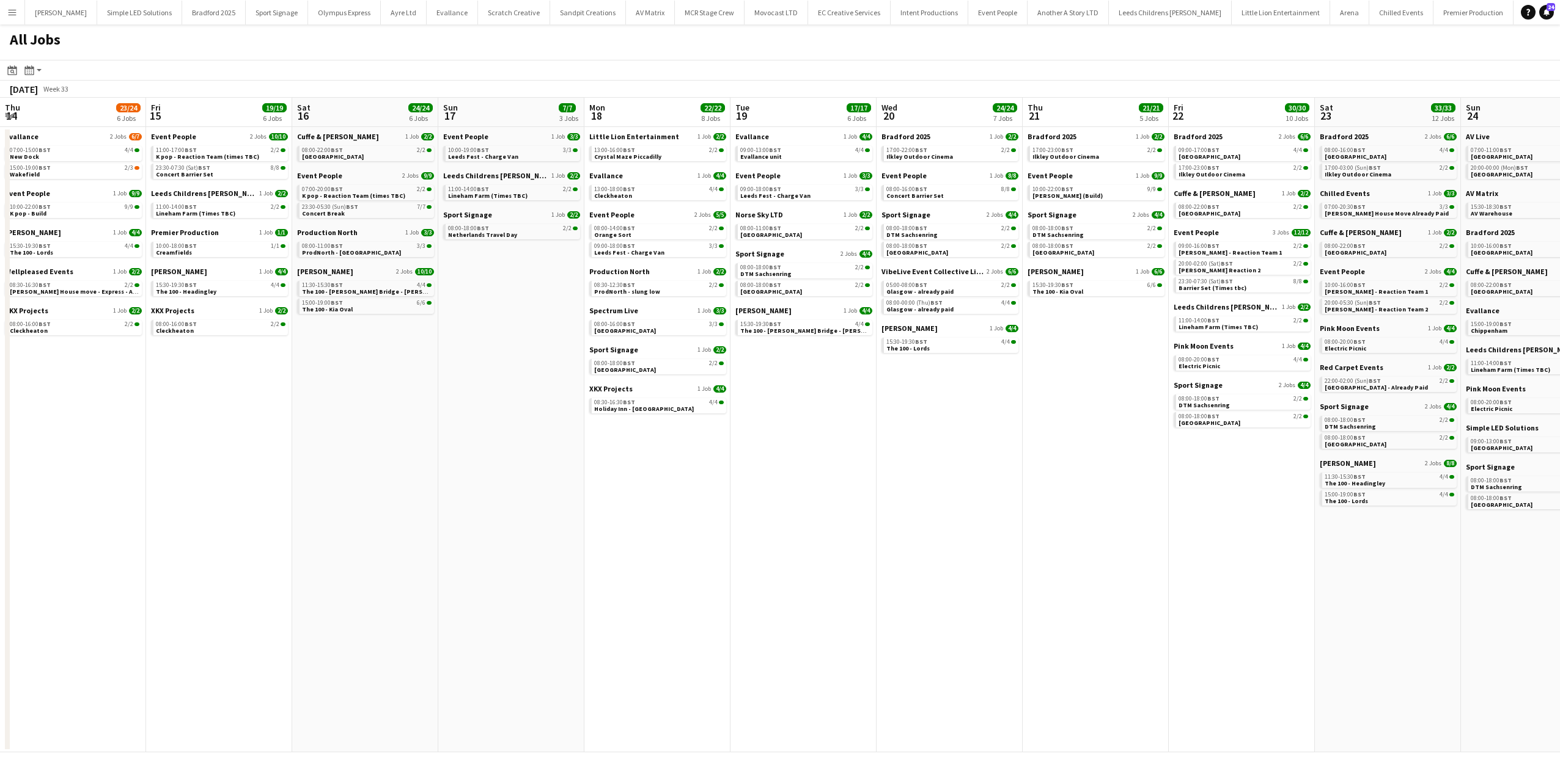
click at [949, 281] on app-all-jobs "All Jobs Date picker SEP 2025 SEP 2025 Monday M Tuesday T Wednesday W Thursday …" at bounding box center [780, 388] width 1560 height 728
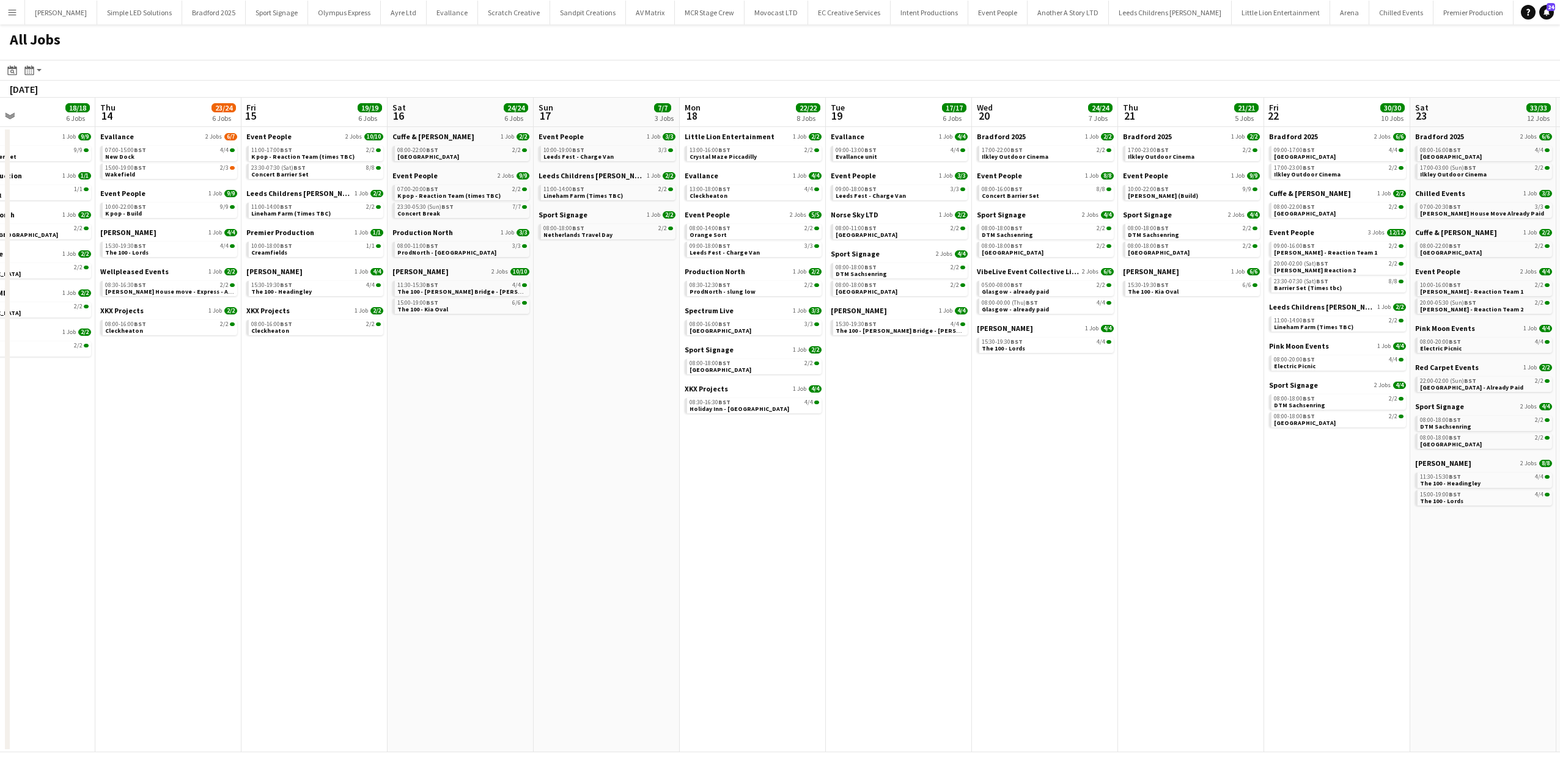
click at [1311, 296] on app-all-jobs "All Jobs Date picker SEP 2025 SEP 2025 Monday M Tuesday T Wednesday W Thursday …" at bounding box center [780, 388] width 1560 height 728
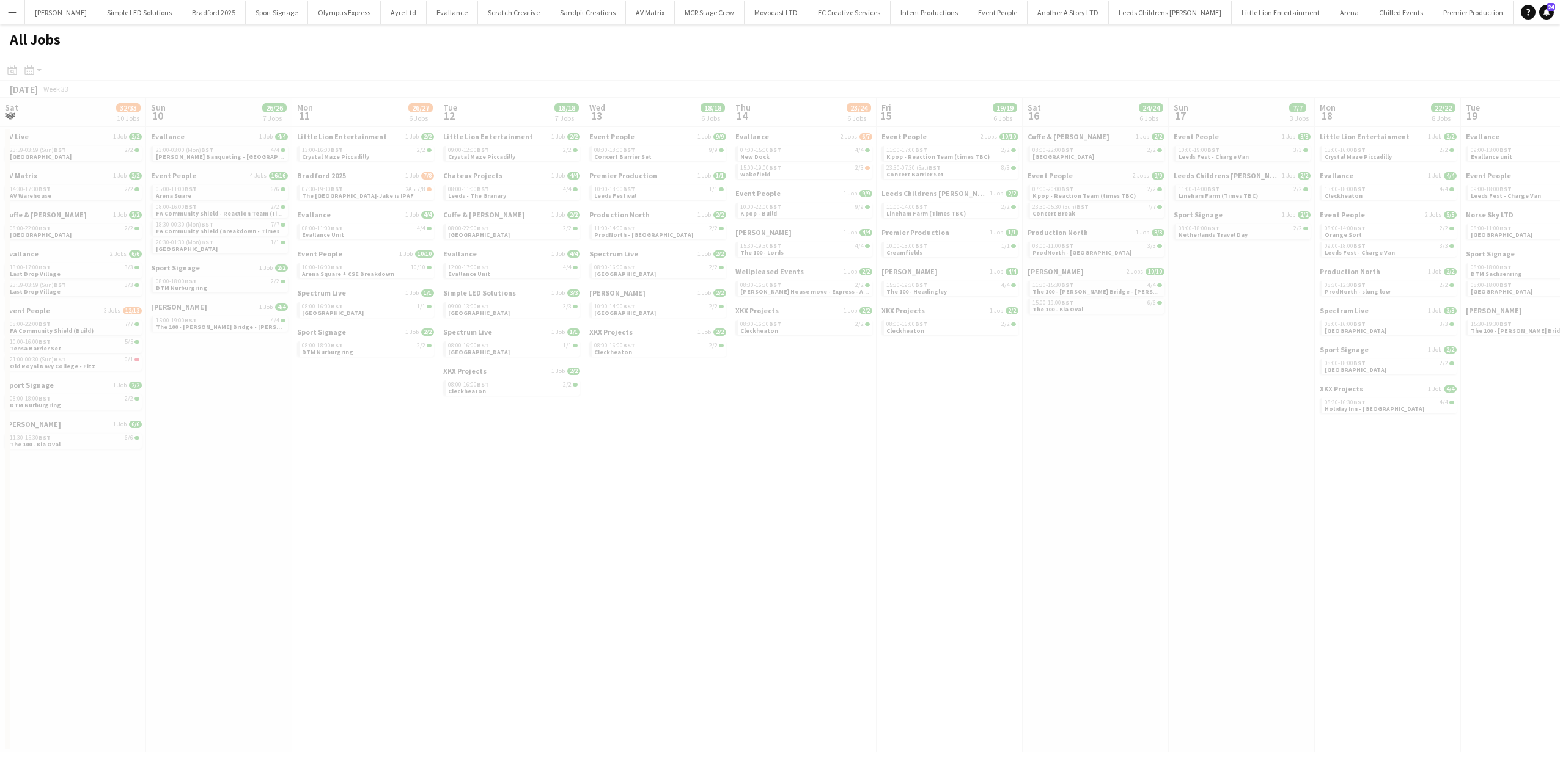
drag, startPoint x: 819, startPoint y: 293, endPoint x: 851, endPoint y: 300, distance: 32.8
click at [893, 300] on app-calendar-viewport "Thu 7 Fri 8 25/25 8 Jobs Sat 9 32/33 10 Jobs Sun 10 26/26 7 Jobs Mon 11 26/27 6…" at bounding box center [780, 425] width 1560 height 655
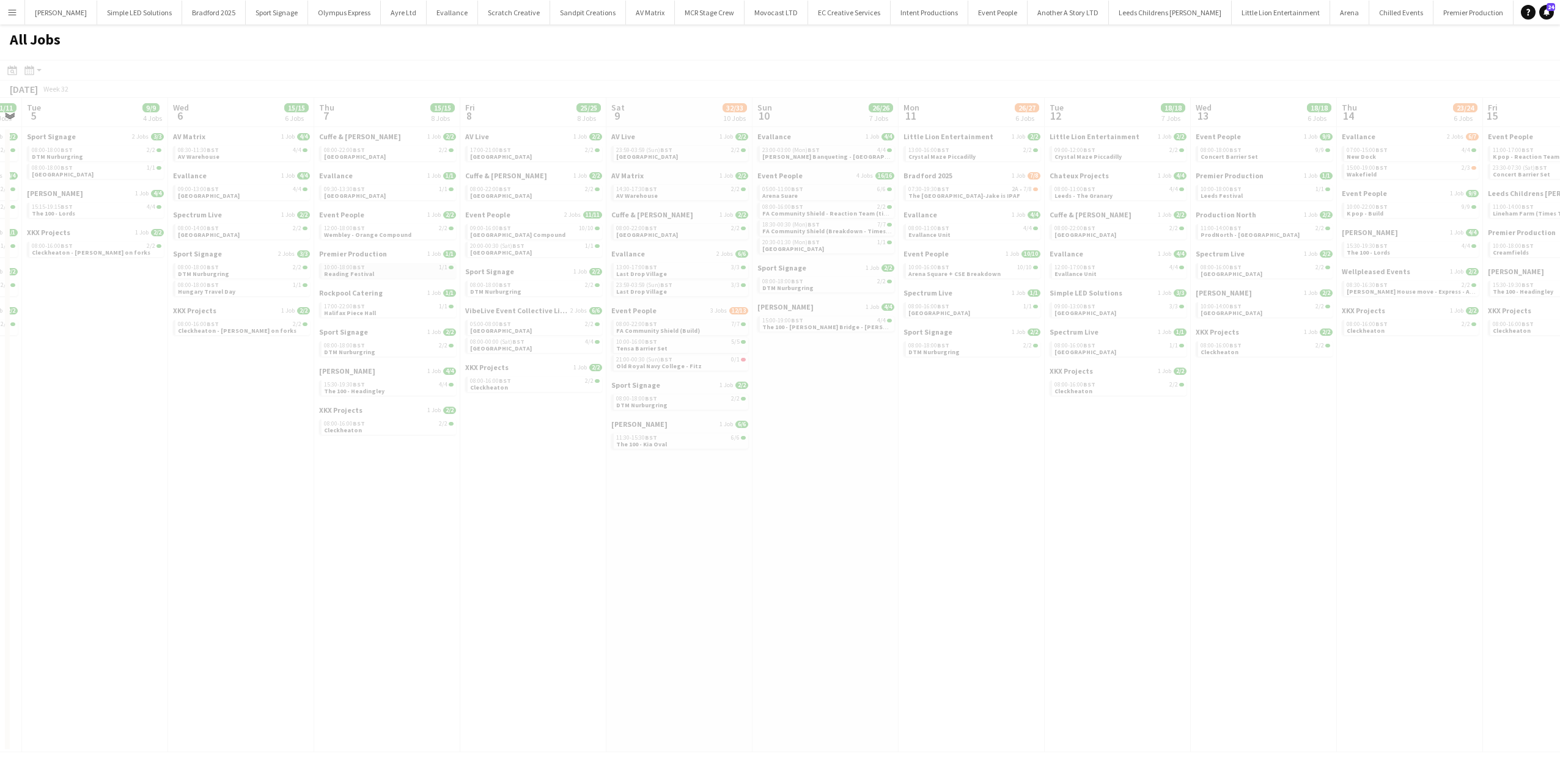
drag, startPoint x: 576, startPoint y: 298, endPoint x: 357, endPoint y: 278, distance: 219.9
click at [944, 303] on app-all-jobs "All Jobs Date picker SEP 2025 SEP 2025 Monday M Tuesday T Wednesday W Thursday …" at bounding box center [780, 388] width 1560 height 728
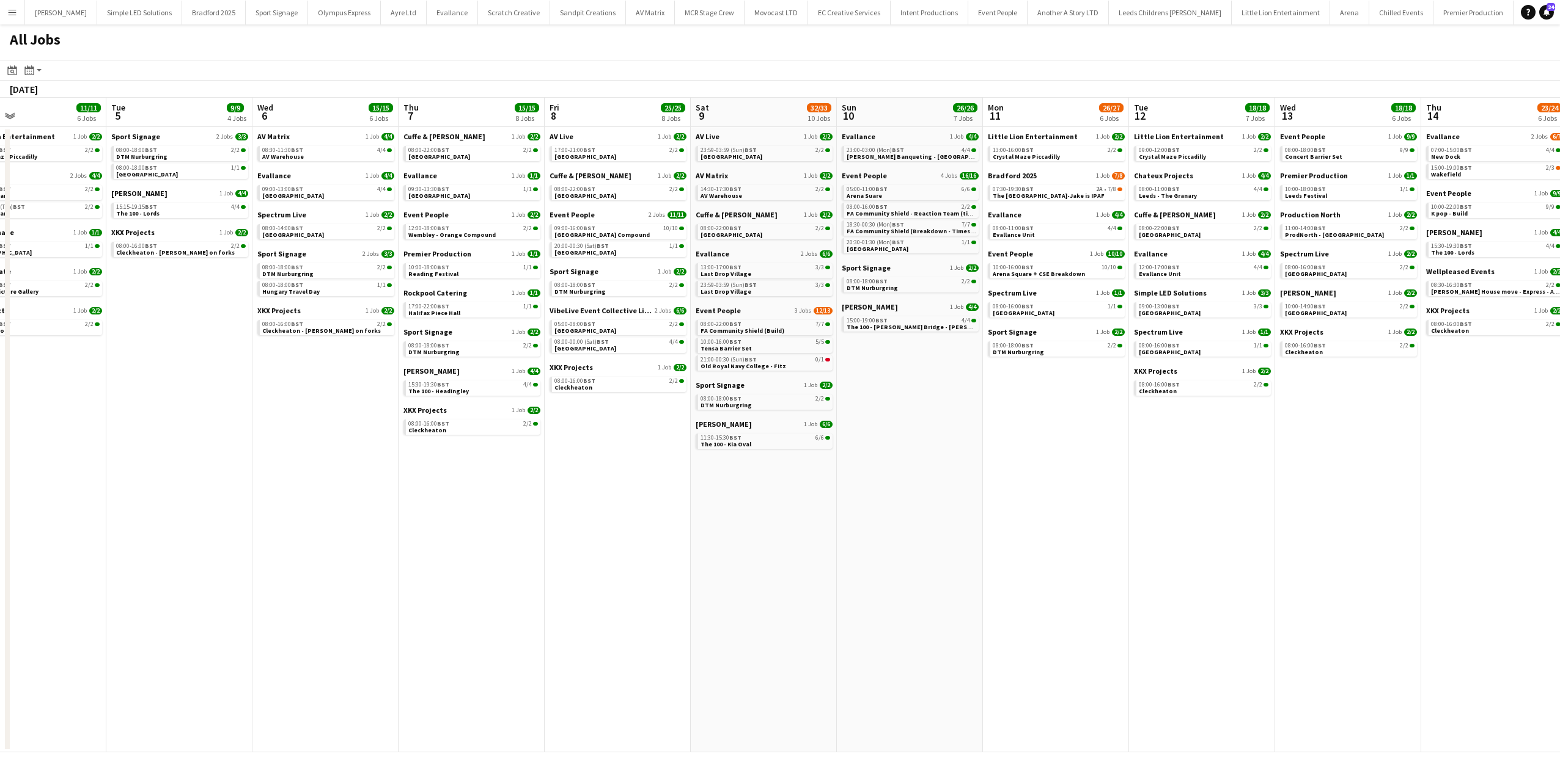
drag, startPoint x: 545, startPoint y: 277, endPoint x: 430, endPoint y: 280, distance: 115.0
click at [876, 277] on app-calendar-viewport "Sat 2 22/22 7 Jobs Sun 3 20/20 6 Jobs Mon 4 11/11 6 Jobs Tue 5 9/9 4 Jobs Wed 6…" at bounding box center [780, 425] width 1560 height 655
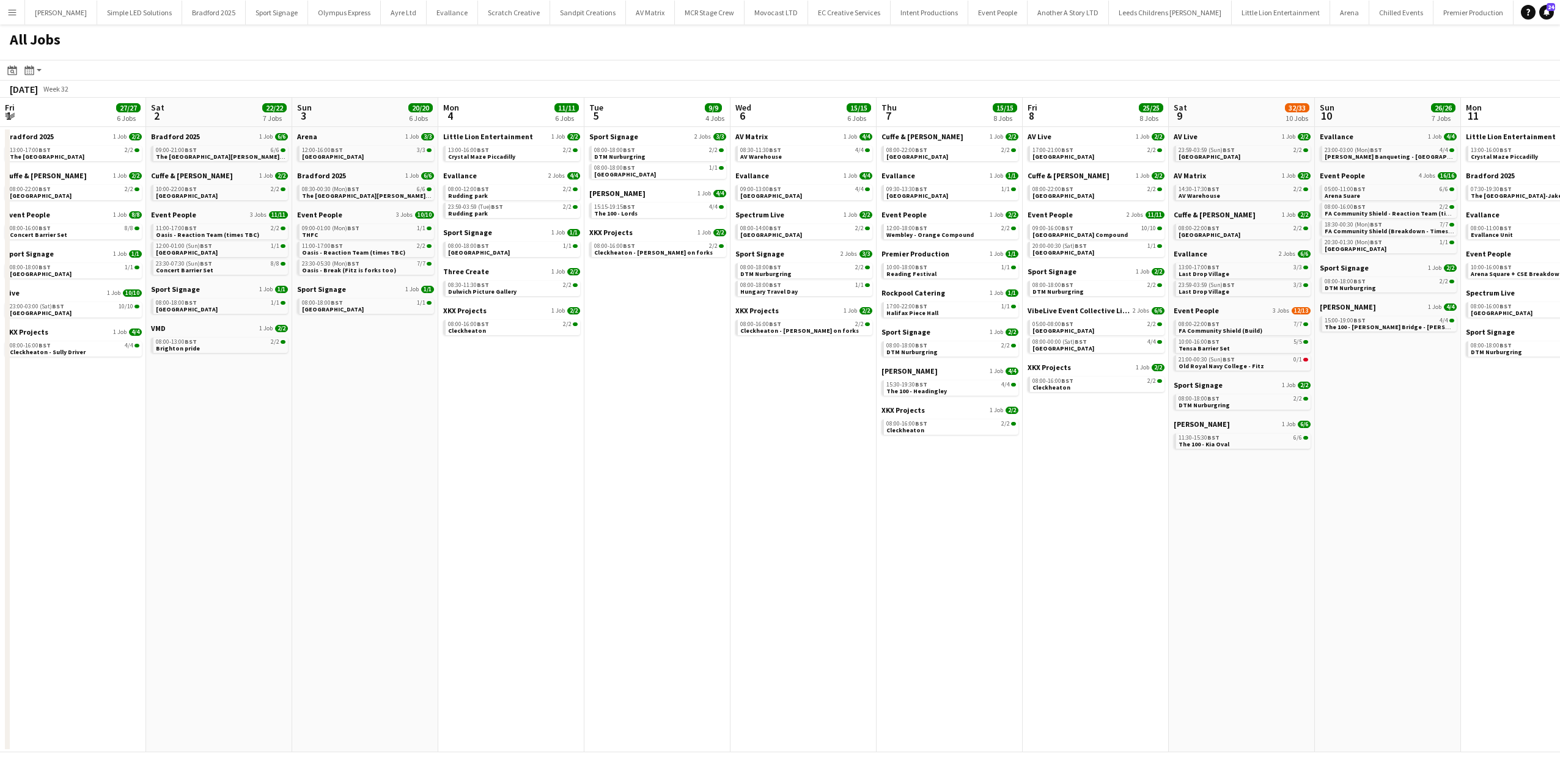
click at [1202, 281] on app-all-jobs "All Jobs Date picker SEP 2025 SEP 2025 Monday M Tuesday T Wednesday W Thursday …" at bounding box center [780, 388] width 1560 height 728
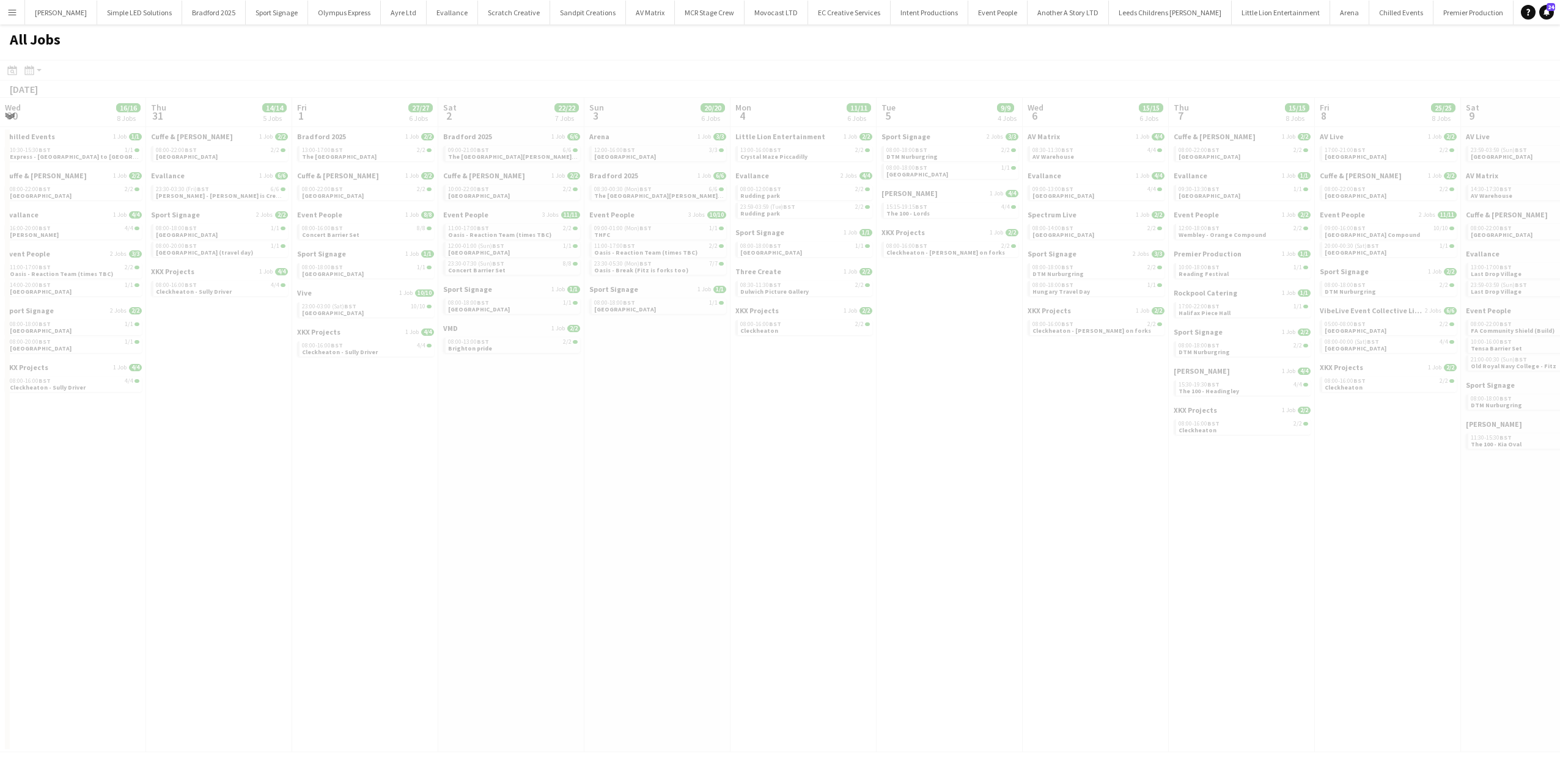
click at [1103, 292] on app-all-jobs "All Jobs Date picker SEP 2025 SEP 2025 Monday M Tuesday T Wednesday W Thursday …" at bounding box center [780, 388] width 1560 height 728
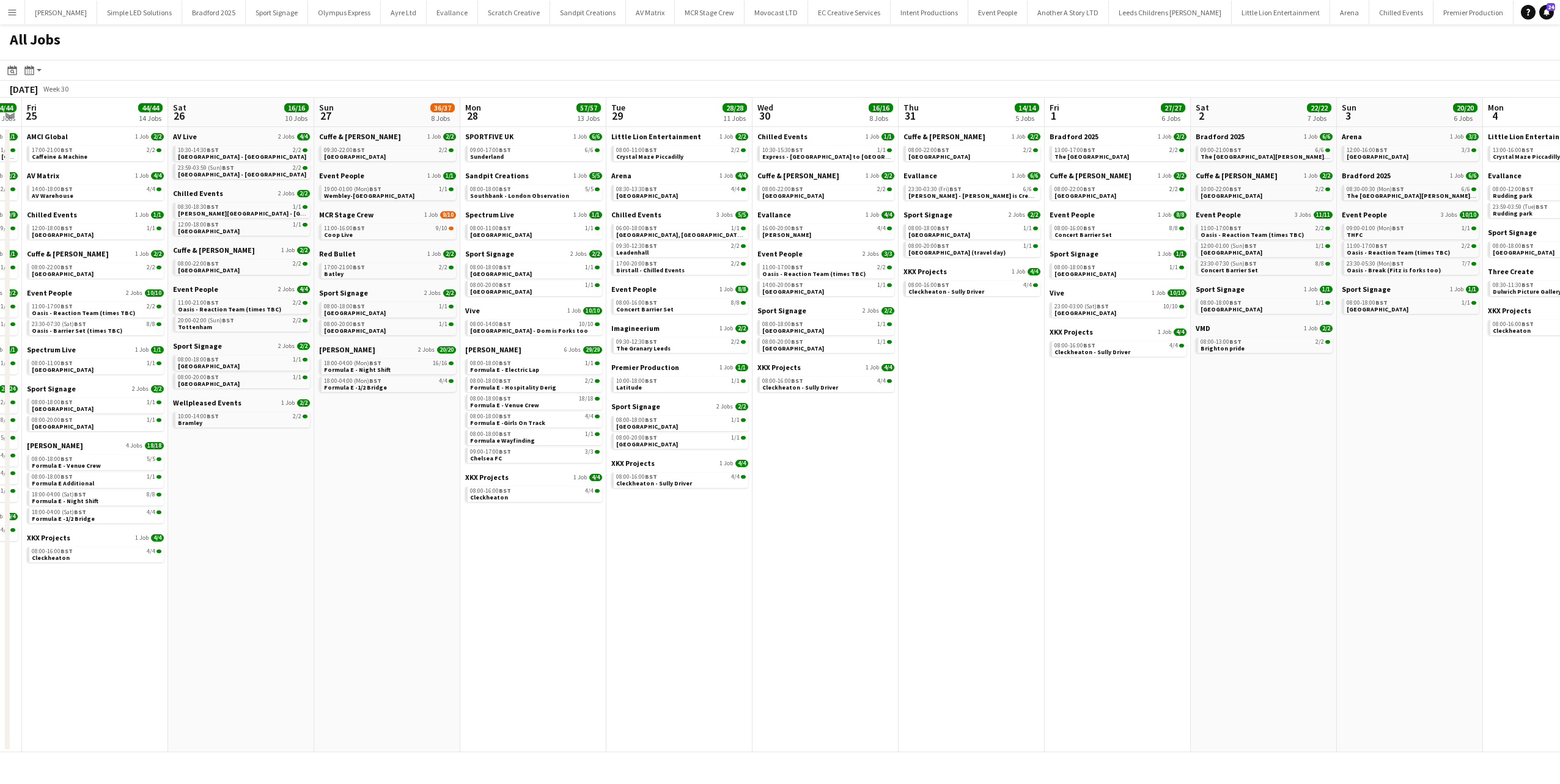
drag, startPoint x: 898, startPoint y: 312, endPoint x: 879, endPoint y: 305, distance: 20.2
click at [894, 309] on app-calendar-viewport "Wed 23 58/58 13 Jobs Thu 24 44/44 14 Jobs Fri 25 44/44 14 Jobs Sat 26 16/16 10 …" at bounding box center [780, 425] width 1560 height 655
click at [495, 417] on span "08:00-18:00 BST" at bounding box center [487, 416] width 41 height 6
